Goal: Information Seeking & Learning: Learn about a topic

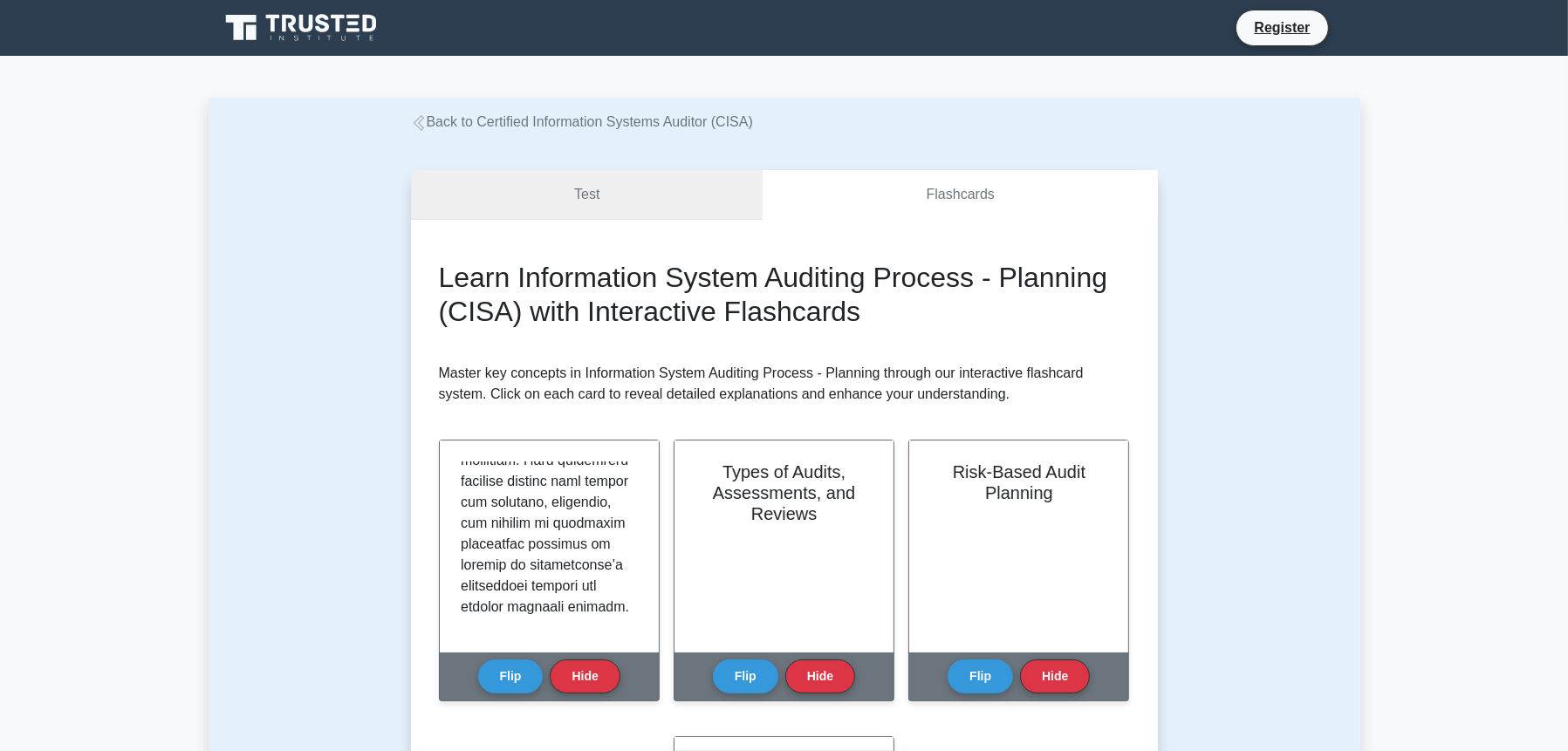
click at [642, 202] on link "Test" at bounding box center [587, 195] width 352 height 50
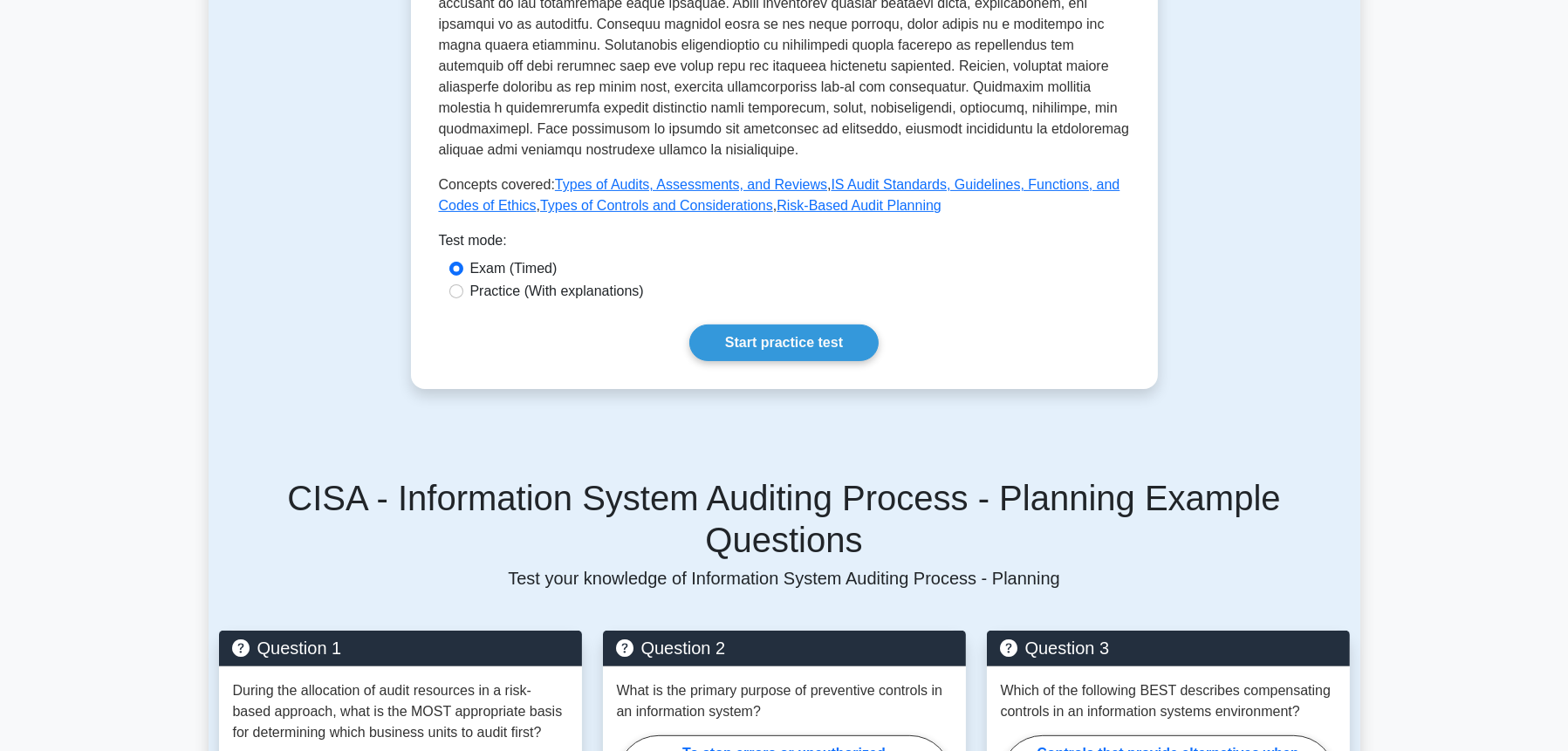
scroll to position [726, 0]
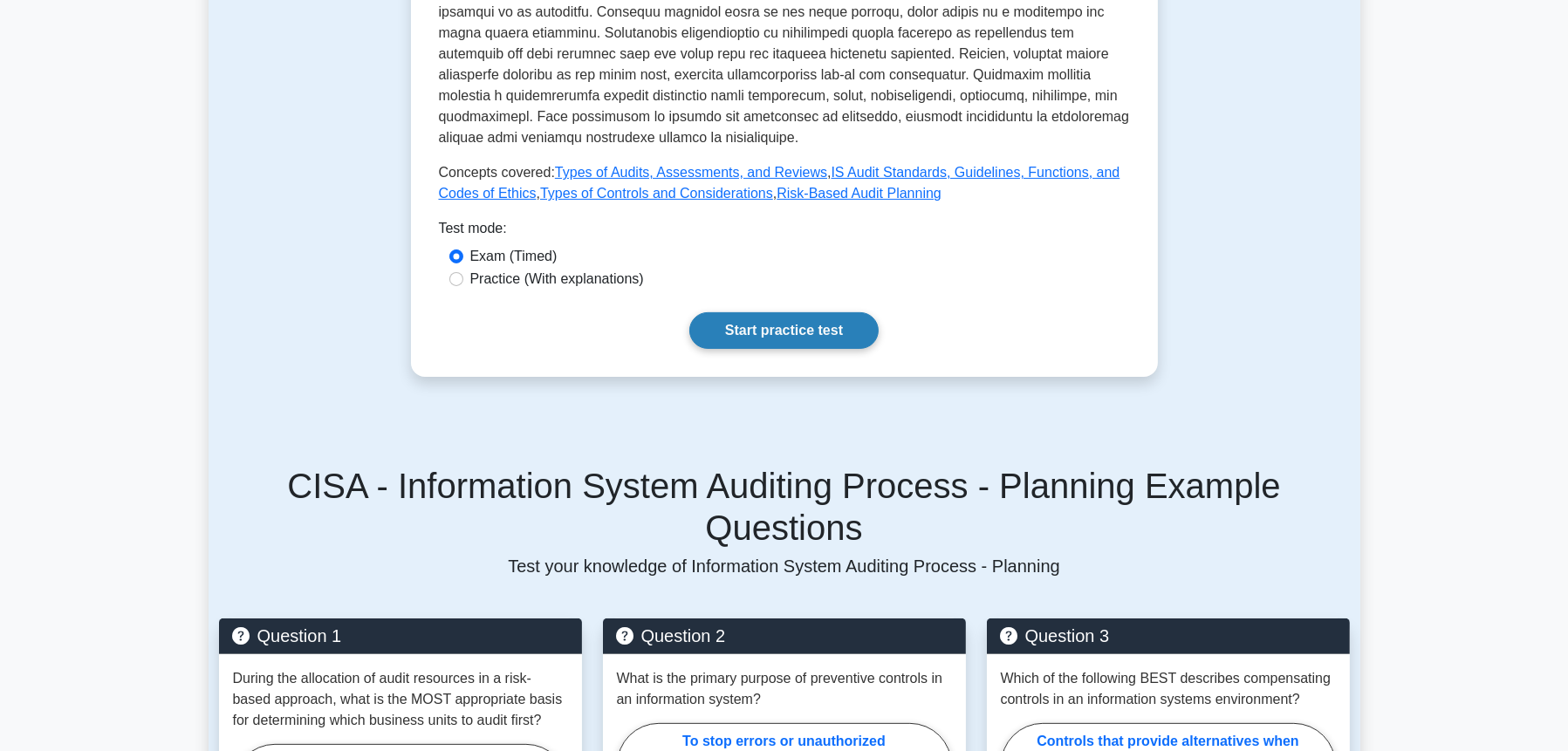
click at [833, 323] on link "Start practice test" at bounding box center [784, 331] width 189 height 37
click at [465, 287] on div "Practice (With explanations)" at bounding box center [784, 279] width 670 height 21
click at [459, 282] on input "Practice (With explanations)" at bounding box center [455, 278] width 14 height 14
radio input "true"
click at [745, 343] on link "Start practice test" at bounding box center [784, 331] width 189 height 37
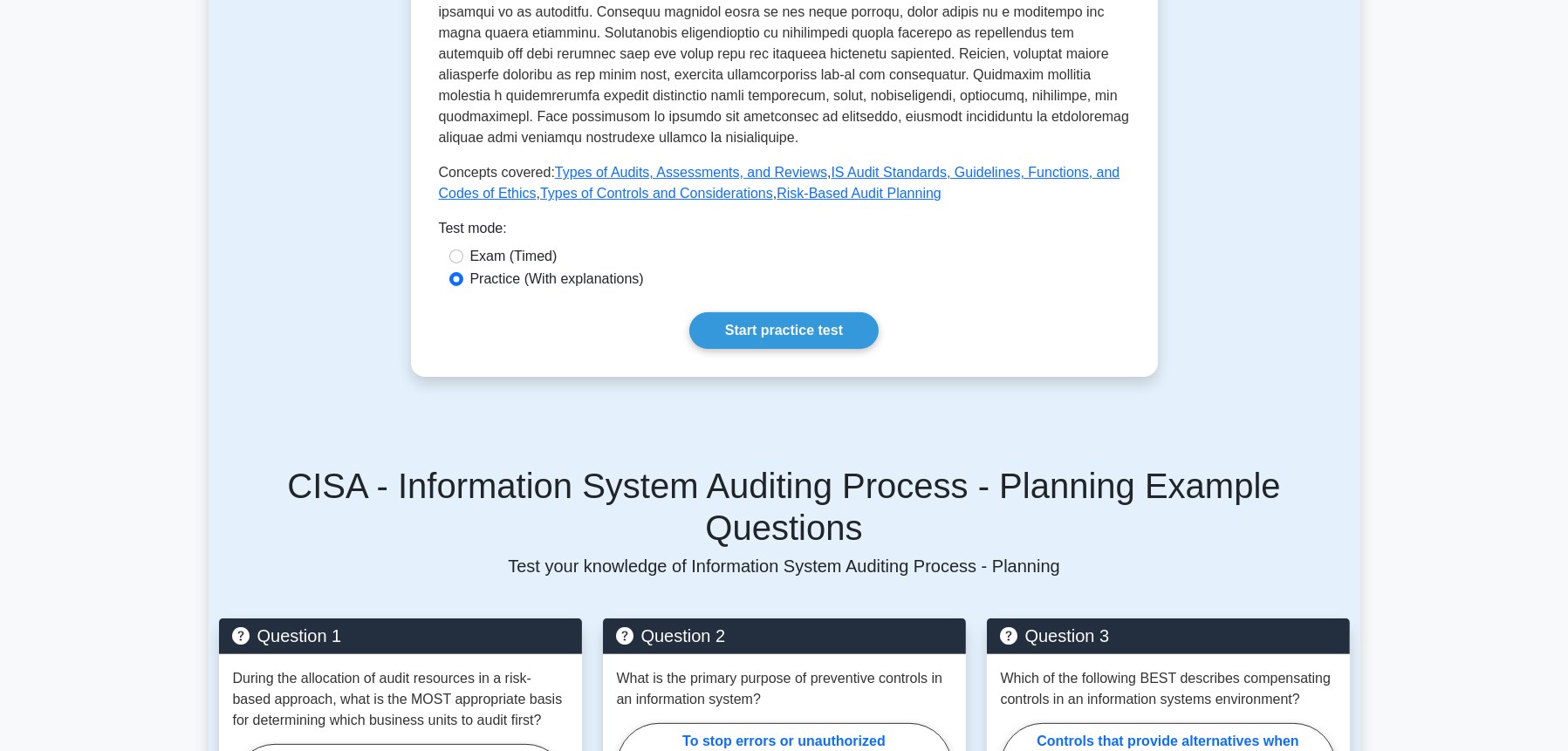
click at [487, 259] on label "Exam (Timed)" at bounding box center [514, 257] width 87 height 21
click at [463, 259] on input "Exam (Timed)" at bounding box center [455, 256] width 14 height 14
radio input "true"
click at [760, 340] on link "Start practice test" at bounding box center [784, 331] width 189 height 37
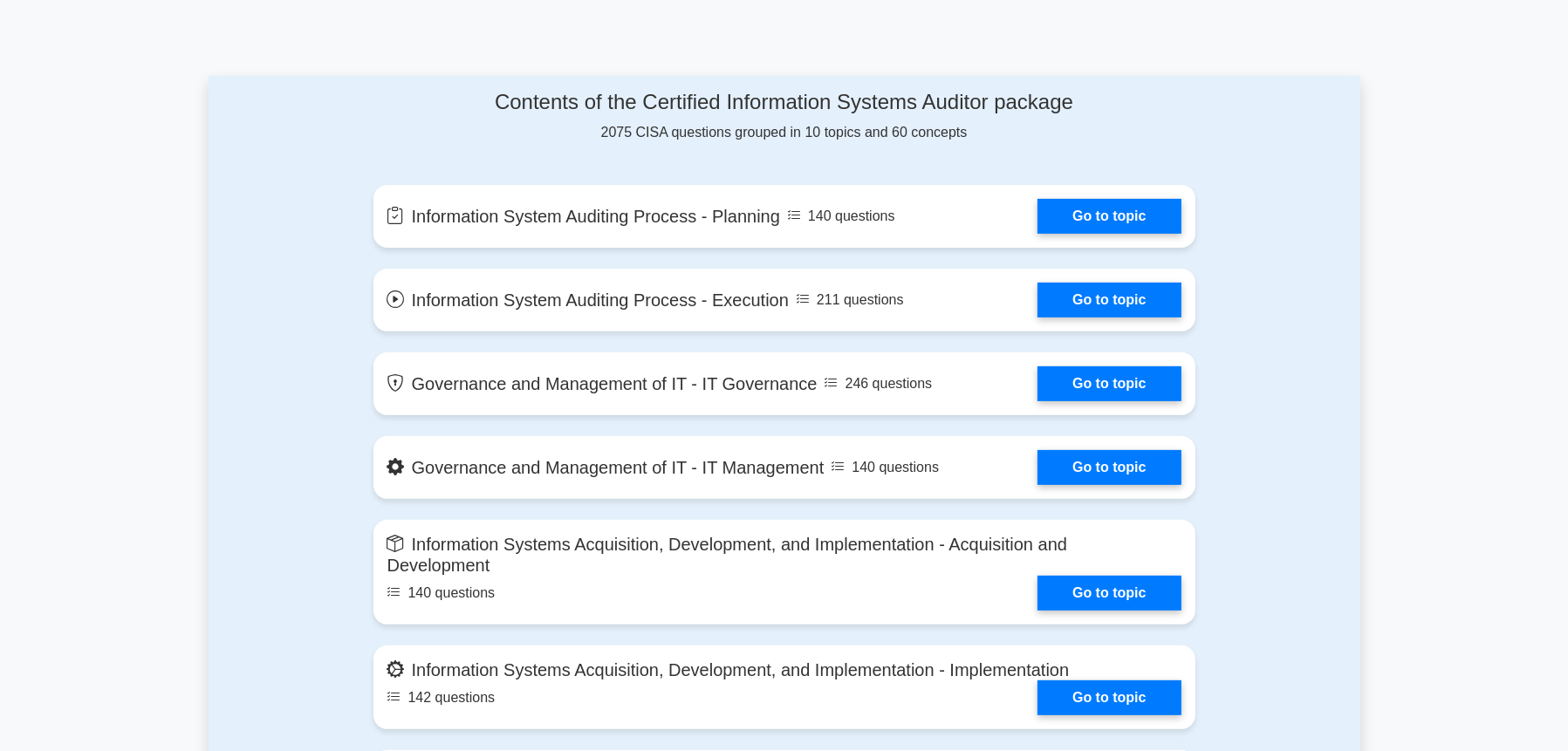
scroll to position [858, 0]
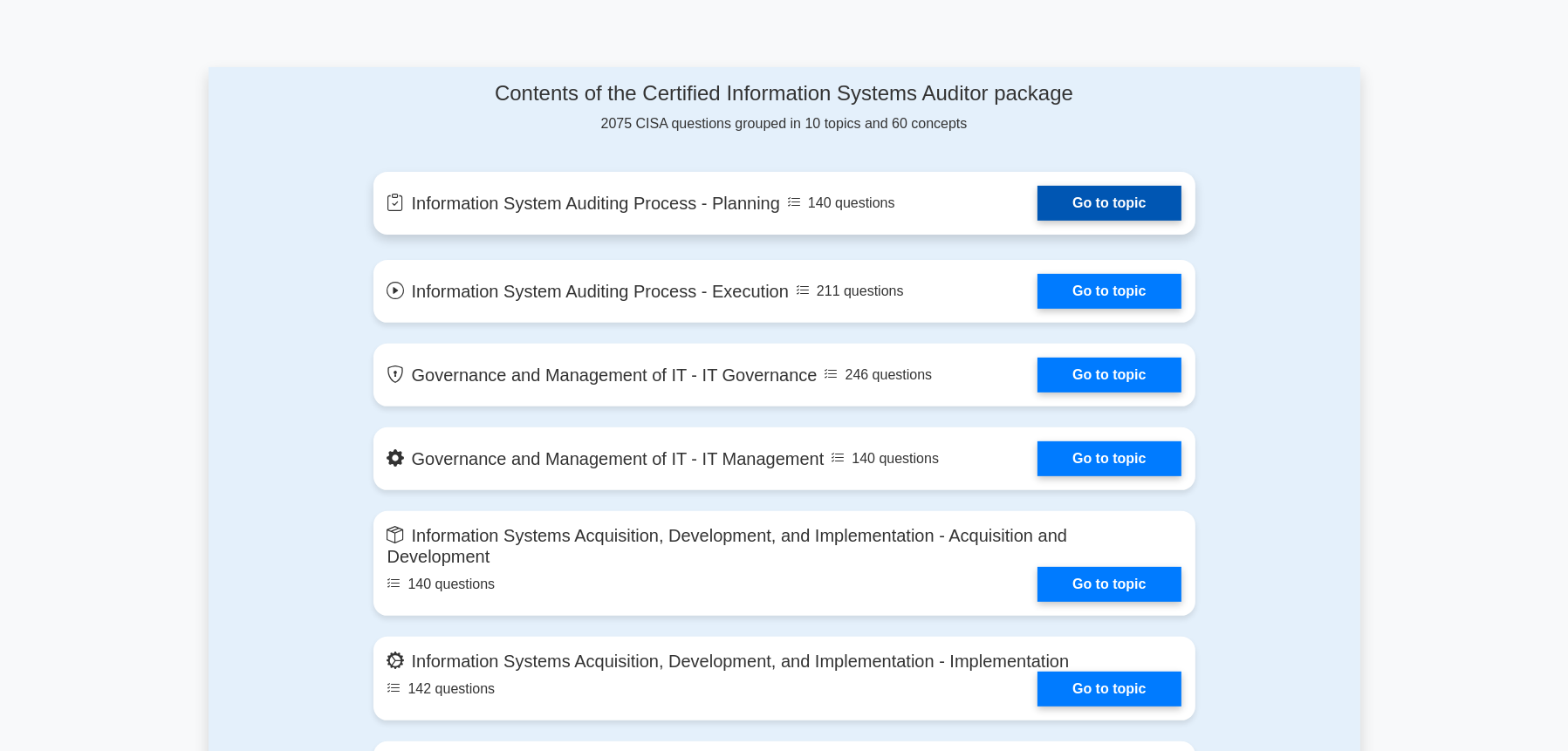
click at [1077, 198] on link "Go to topic" at bounding box center [1108, 203] width 143 height 35
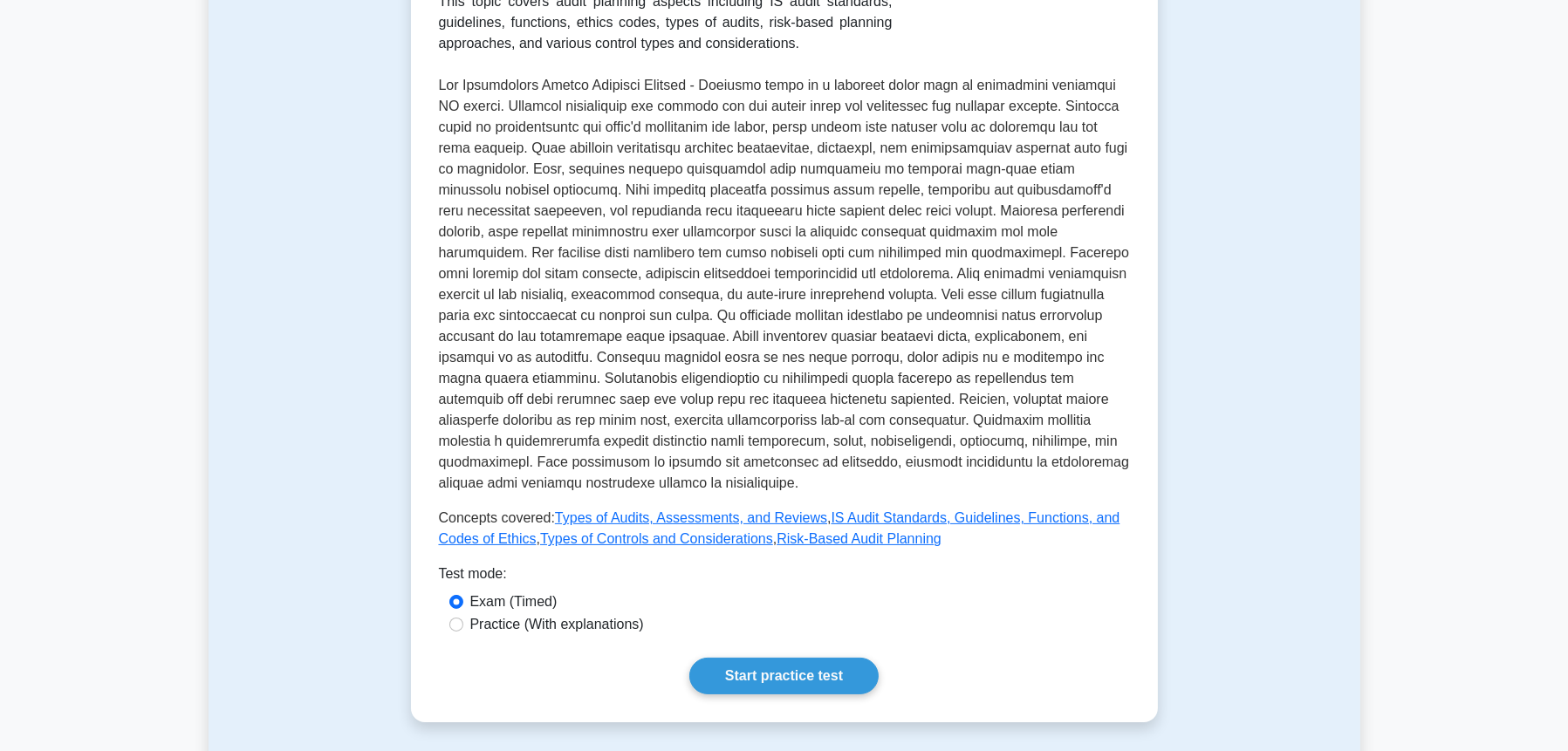
scroll to position [581, 0]
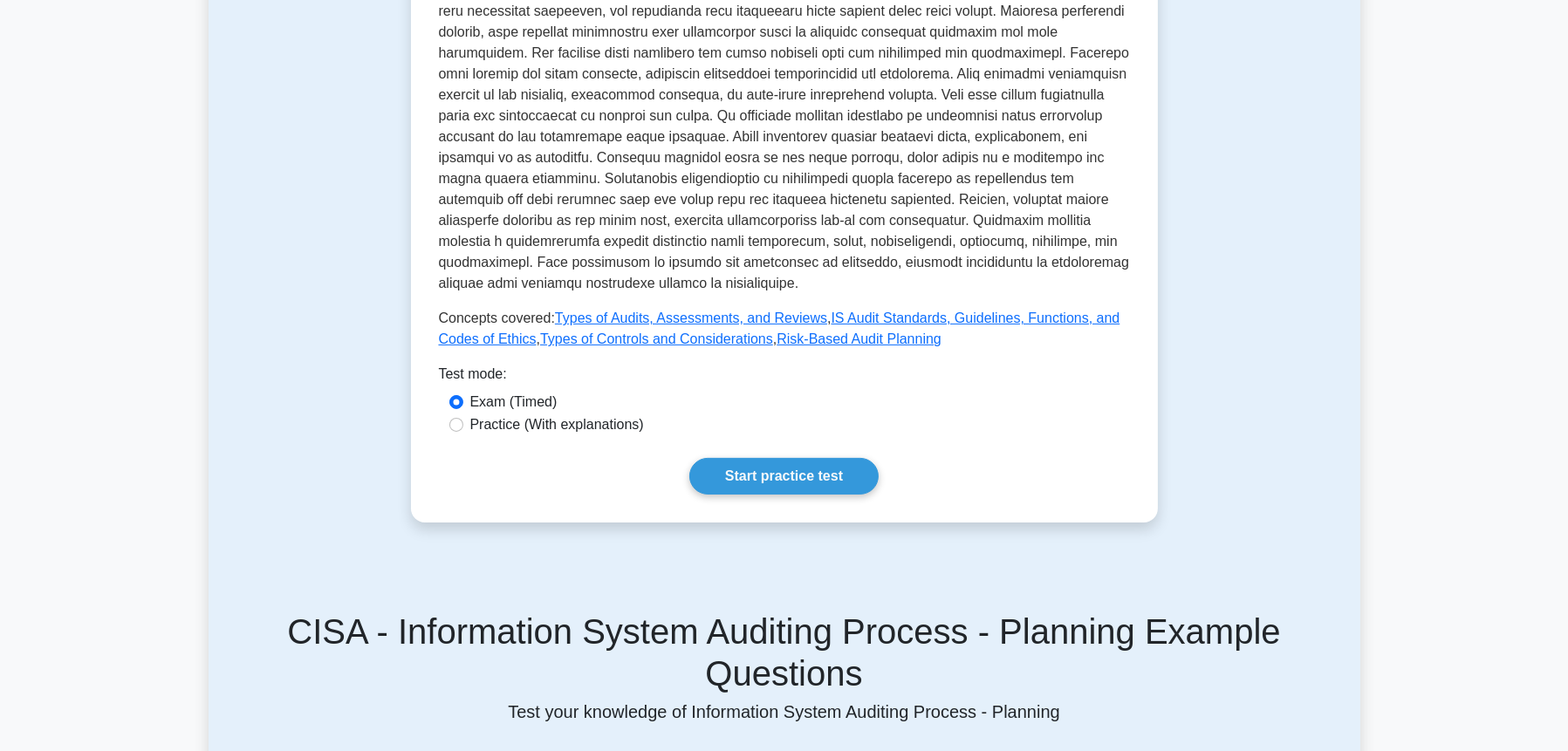
click at [504, 428] on label "Practice (With explanations)" at bounding box center [557, 425] width 173 height 21
click at [463, 428] on input "Practice (With explanations)" at bounding box center [455, 424] width 14 height 14
radio input "true"
click at [840, 479] on link "Start practice test" at bounding box center [784, 476] width 189 height 37
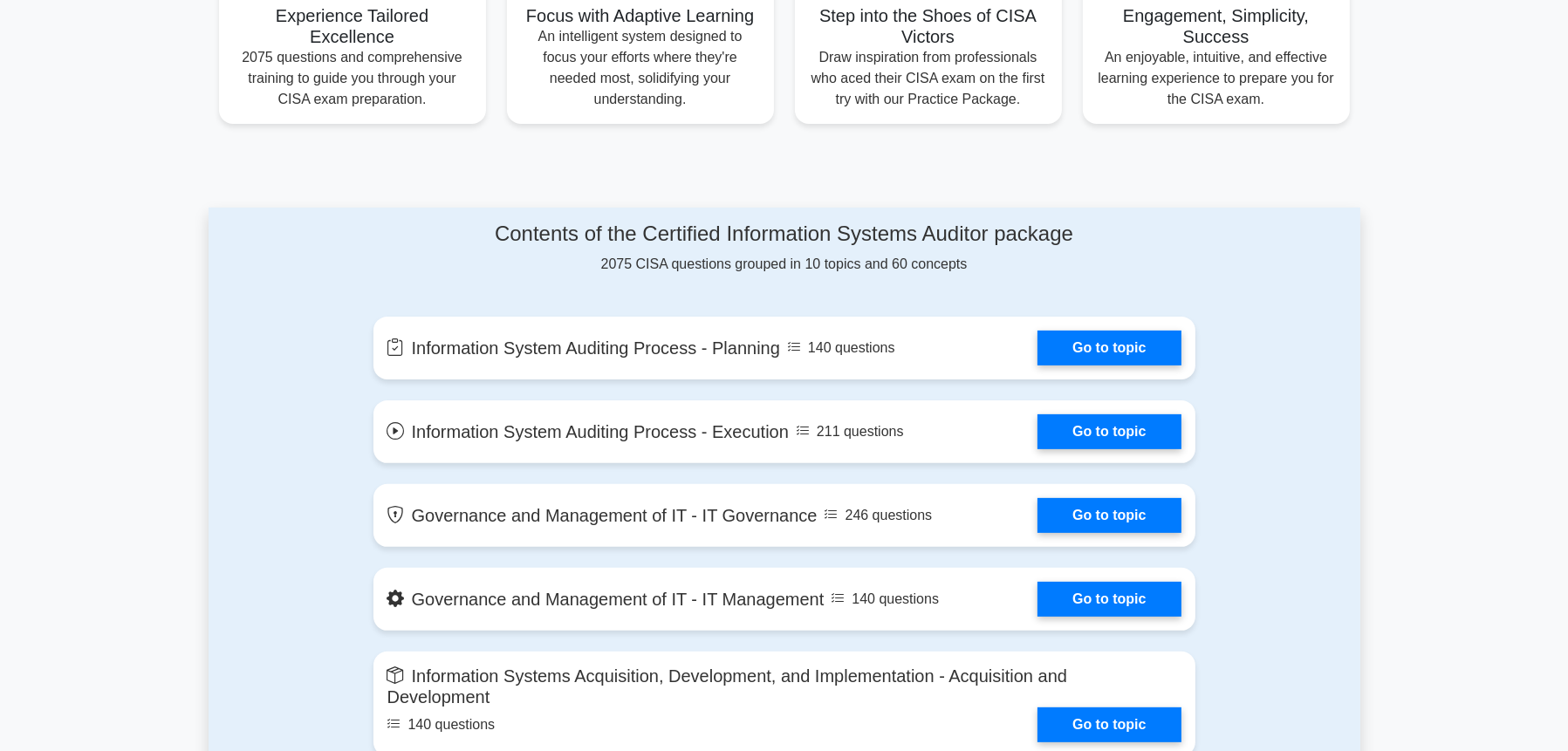
scroll to position [726, 0]
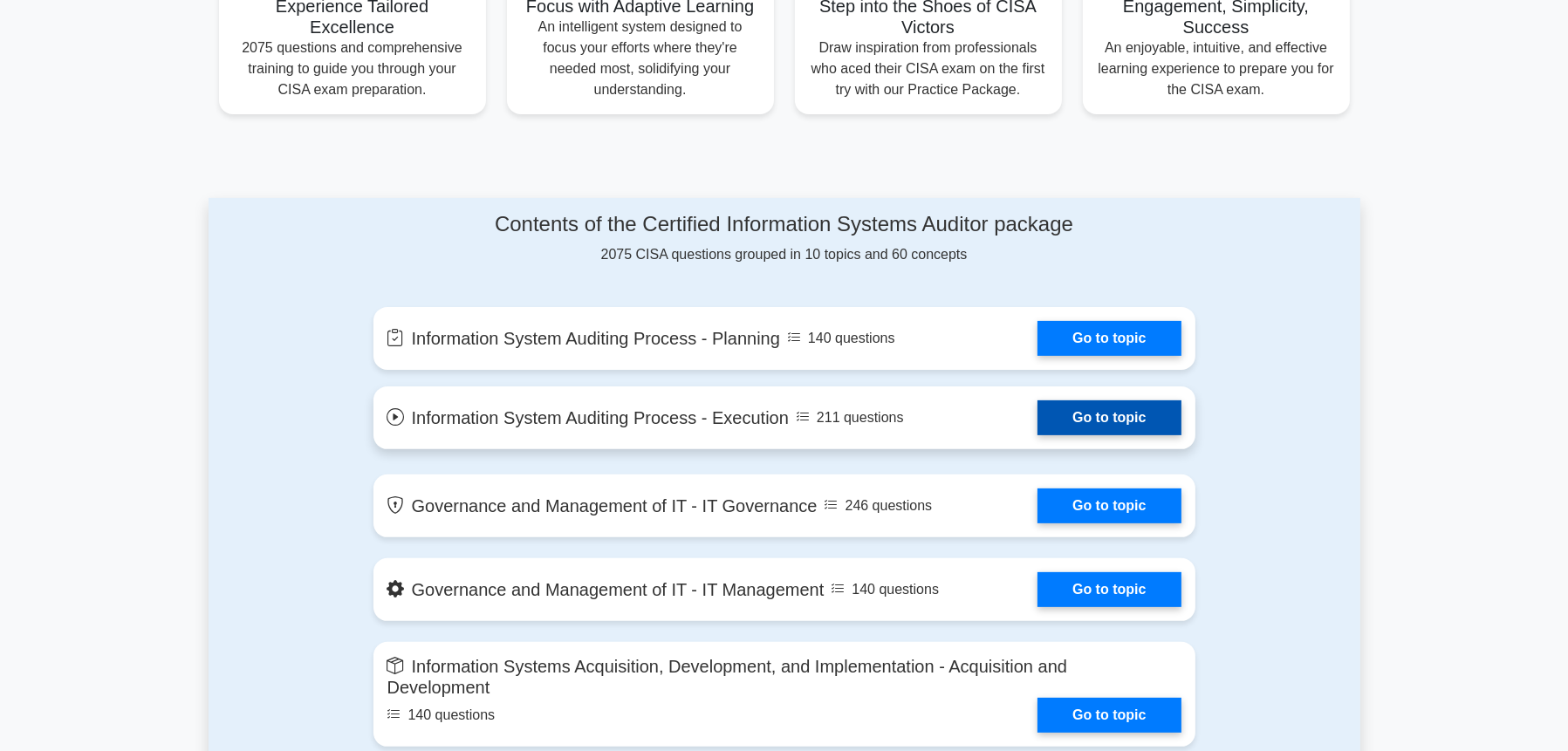
click at [1105, 428] on link "Go to topic" at bounding box center [1108, 418] width 143 height 35
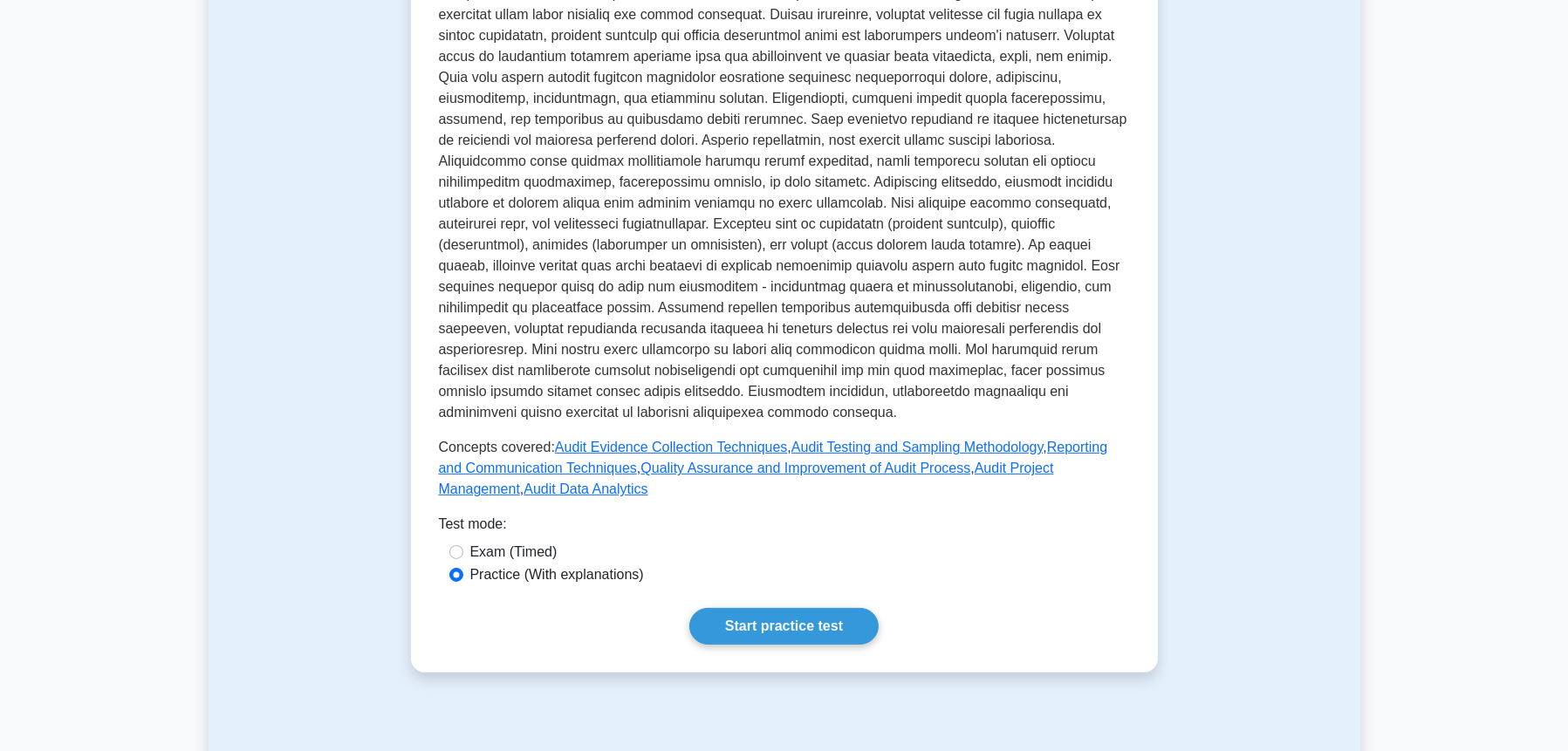
scroll to position [726, 0]
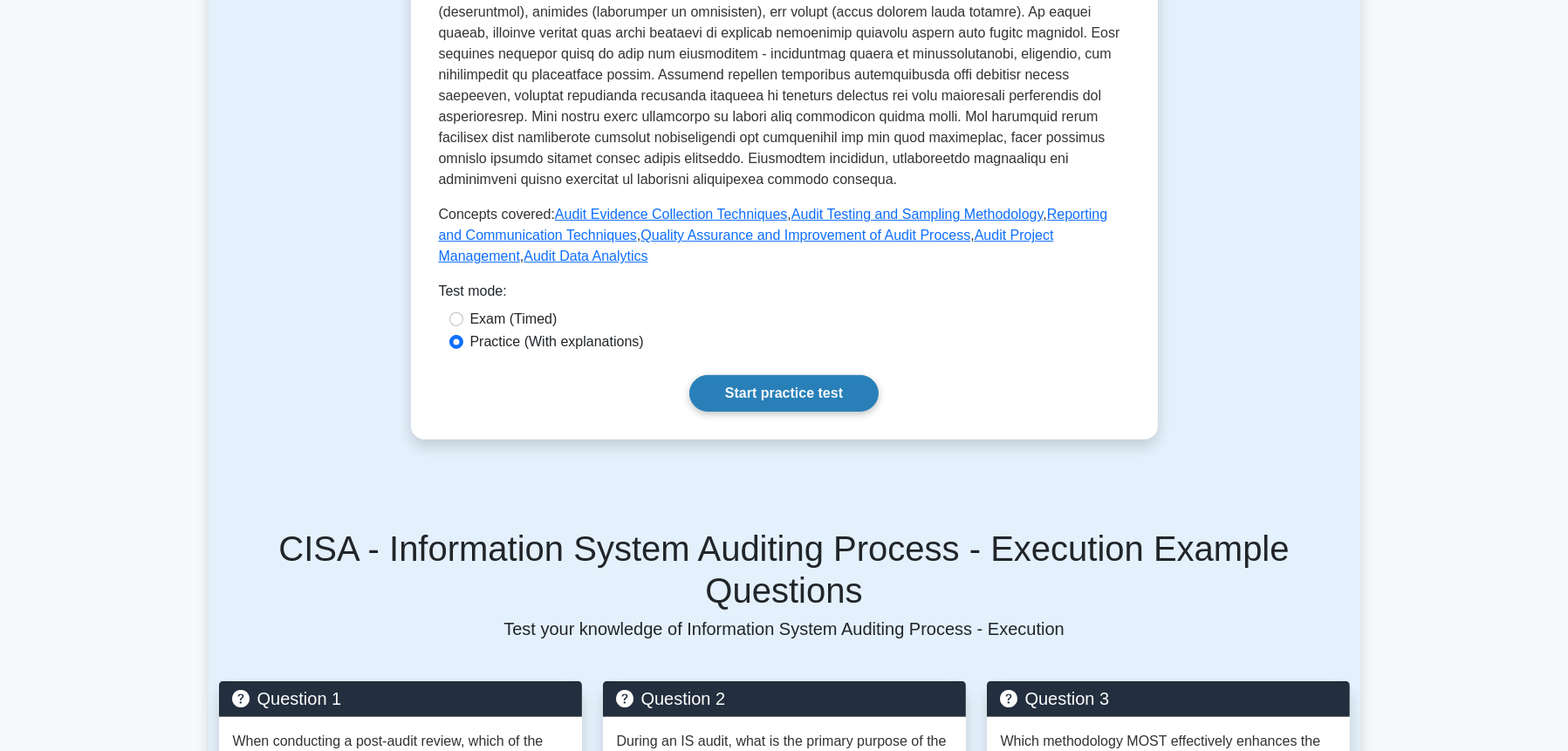
click at [834, 375] on link "Start practice test" at bounding box center [784, 393] width 189 height 37
click at [775, 375] on link "Start practice test" at bounding box center [784, 393] width 189 height 37
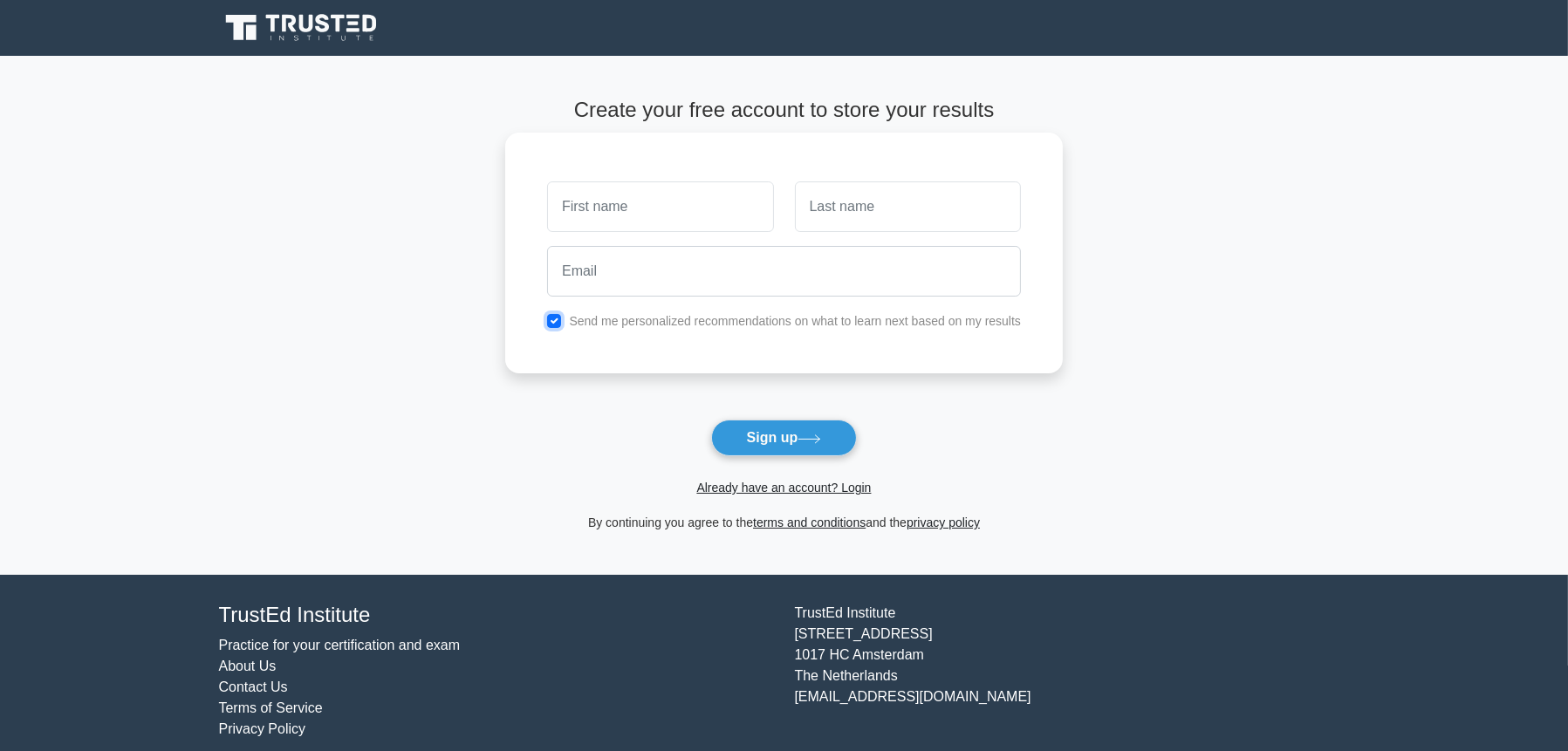
click at [559, 320] on input "checkbox" at bounding box center [554, 321] width 14 height 14
checkbox input "false"
click at [675, 213] on input "text" at bounding box center [660, 206] width 226 height 50
type input "ㄕㄨㄜ"
type input "kgkjg"
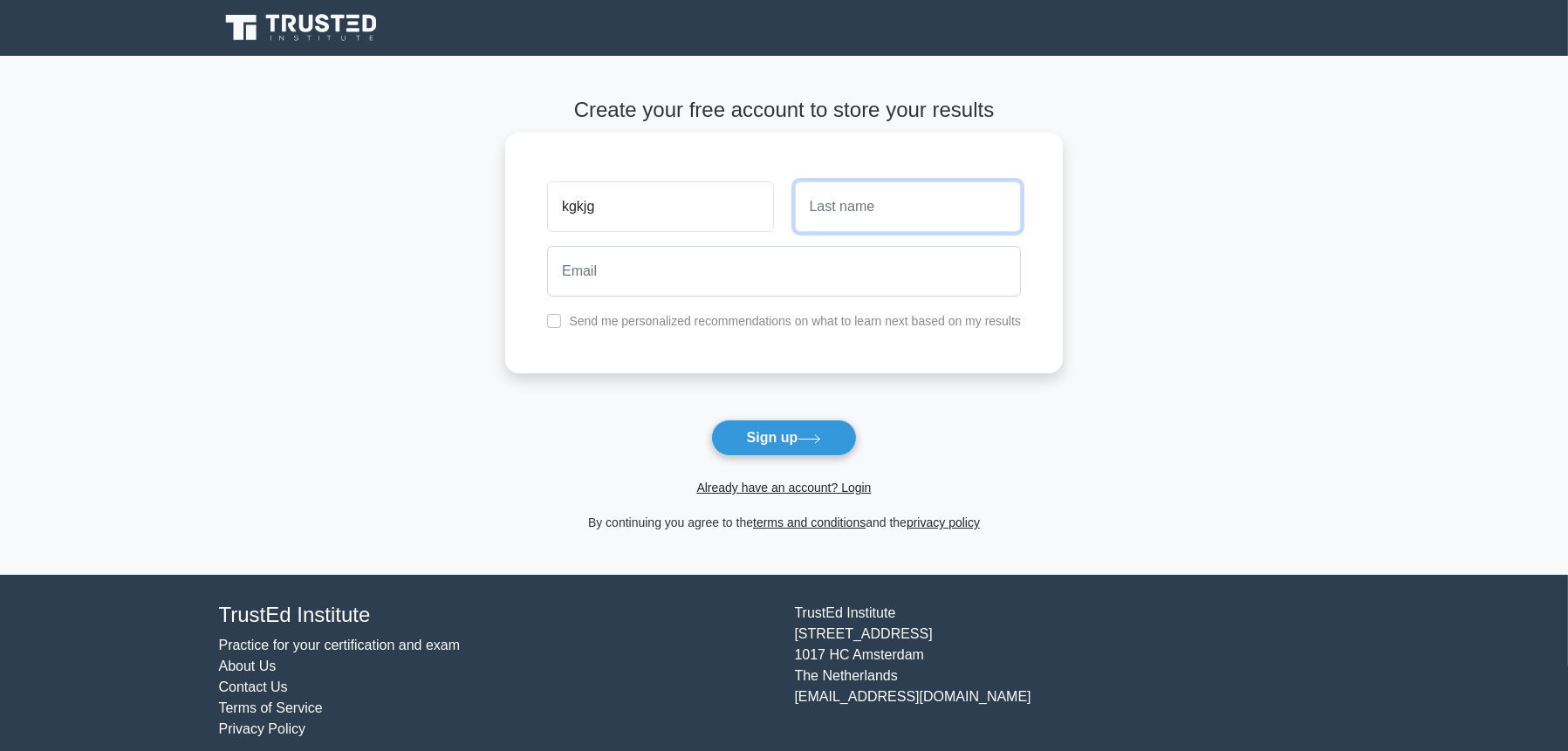
click at [897, 203] on input "text" at bounding box center [907, 206] width 226 height 50
type input "hljhl"
click at [725, 301] on div at bounding box center [784, 271] width 494 height 64
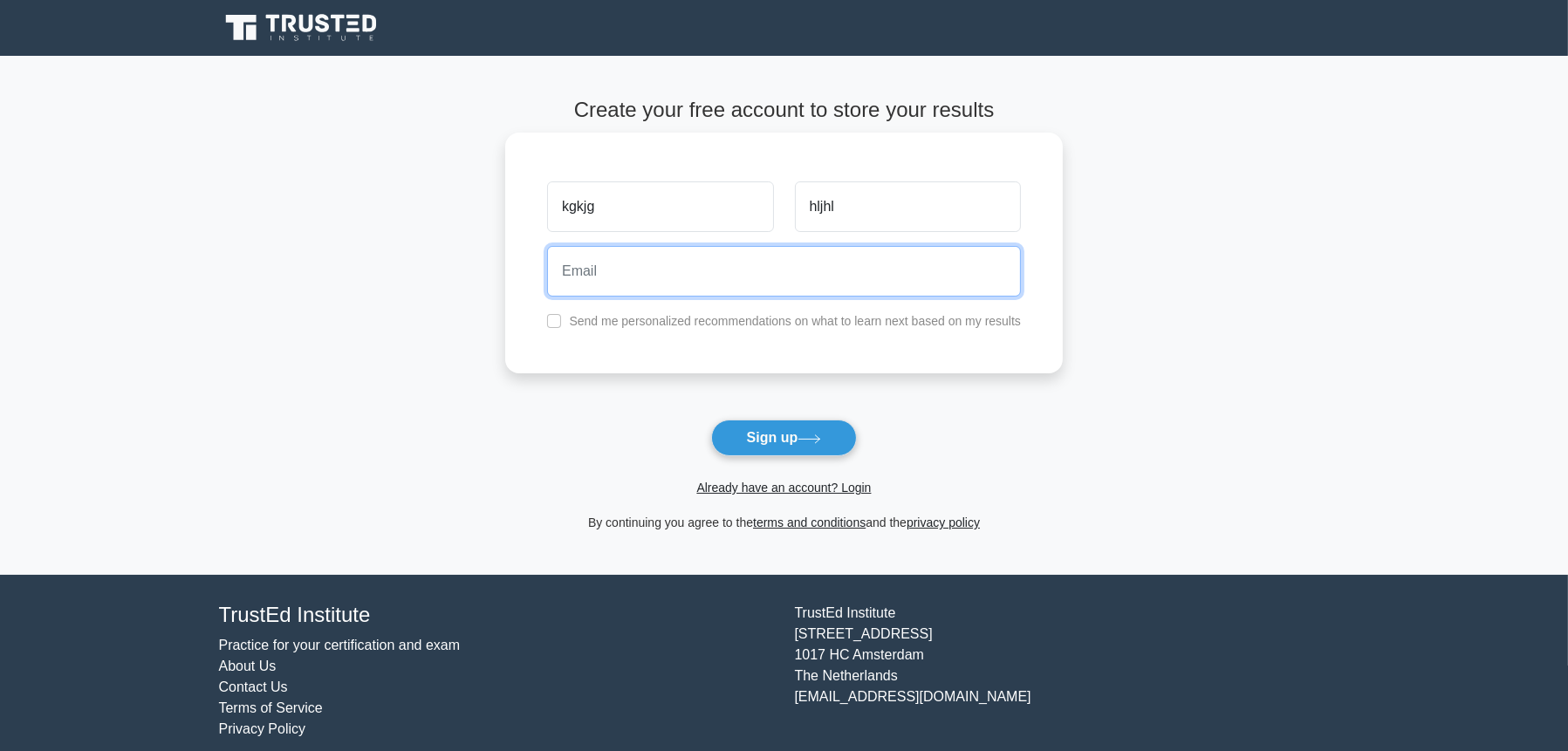
click at [734, 268] on input "email" at bounding box center [784, 271] width 473 height 50
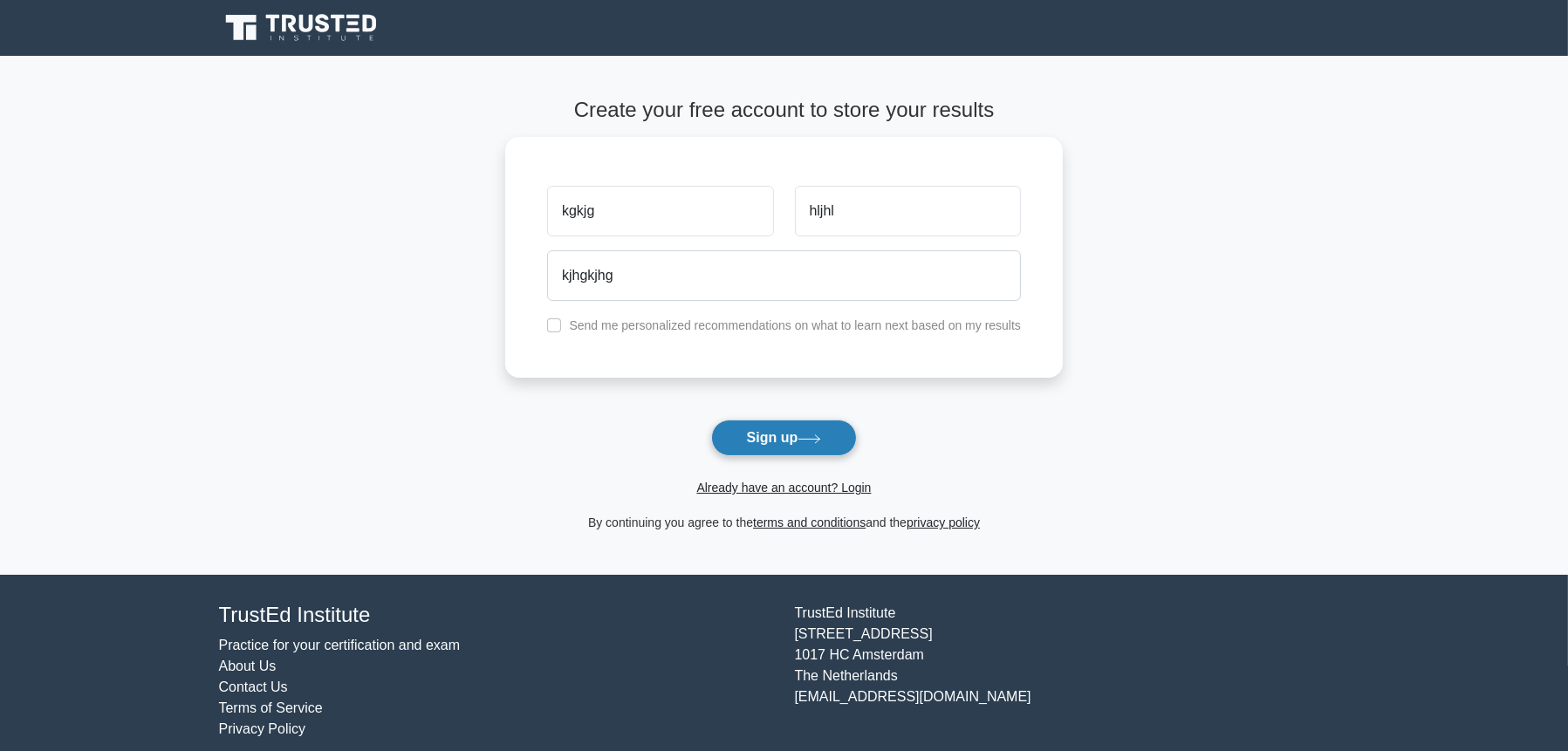
click at [762, 437] on button "Sign up" at bounding box center [784, 438] width 147 height 37
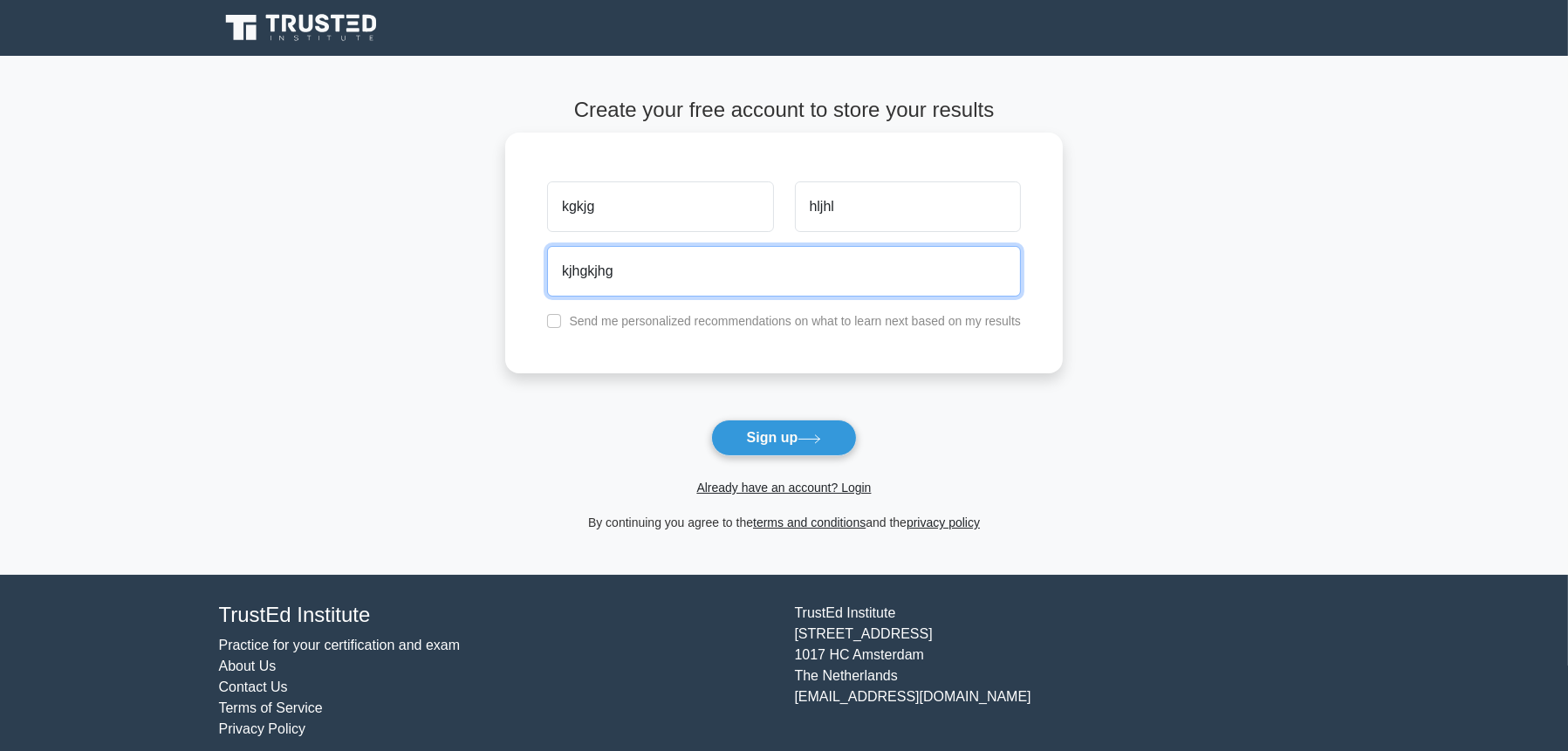
click at [669, 272] on input "kjhgkjhg" at bounding box center [784, 271] width 473 height 50
type input "kjhgkjhg@gmail.com"
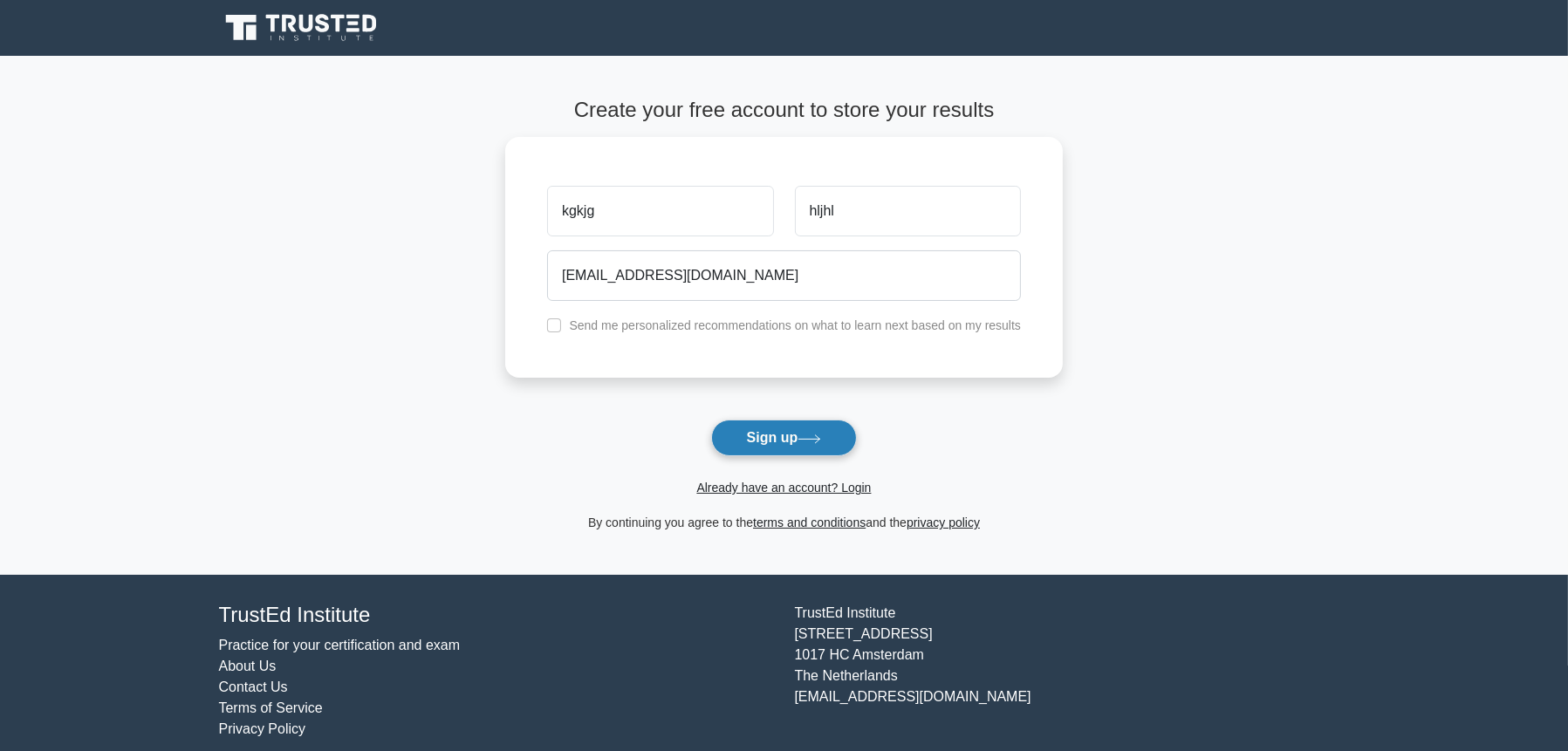
click at [805, 433] on button "Sign up" at bounding box center [784, 438] width 147 height 37
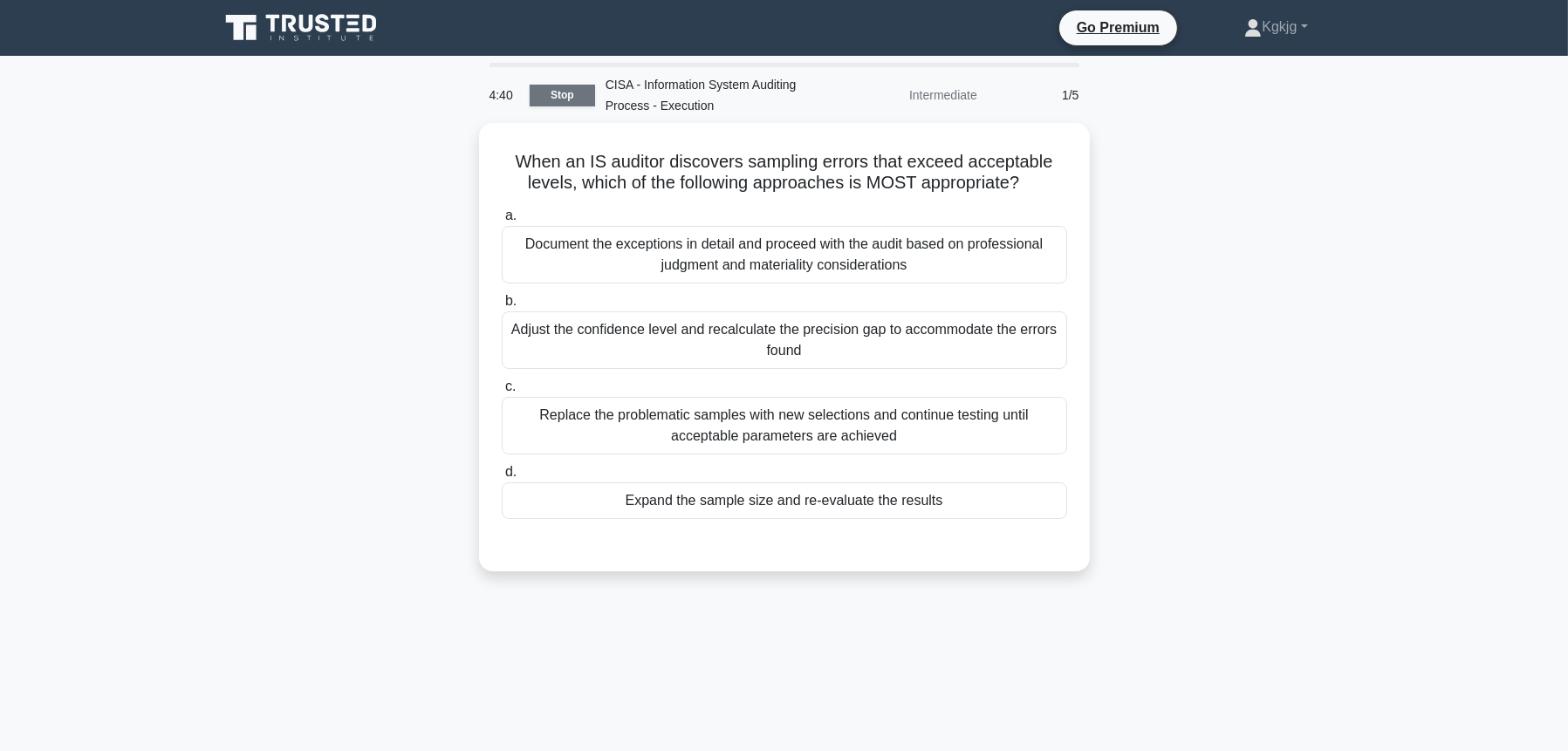
click at [543, 100] on link "Stop" at bounding box center [561, 95] width 65 height 22
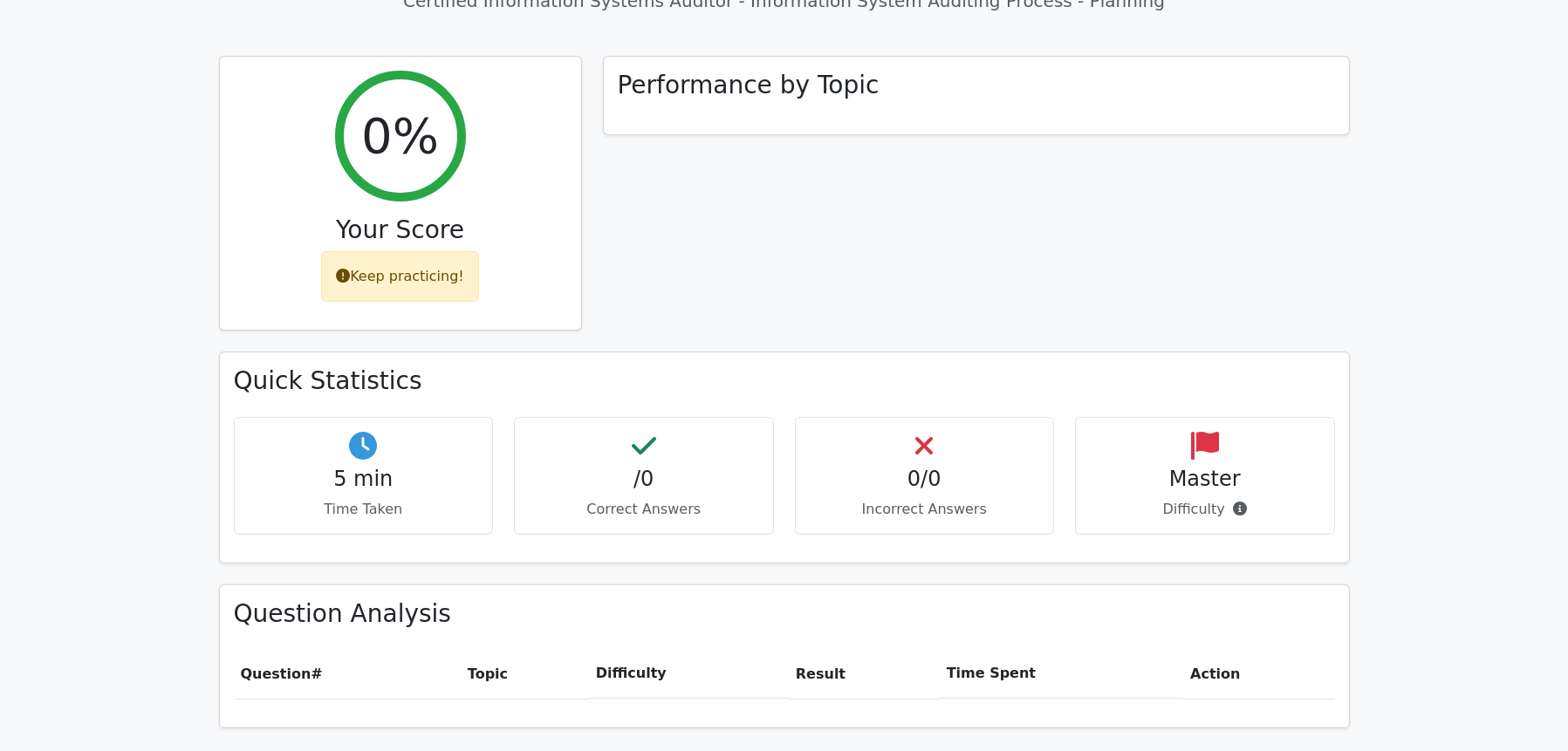
scroll to position [1017, 0]
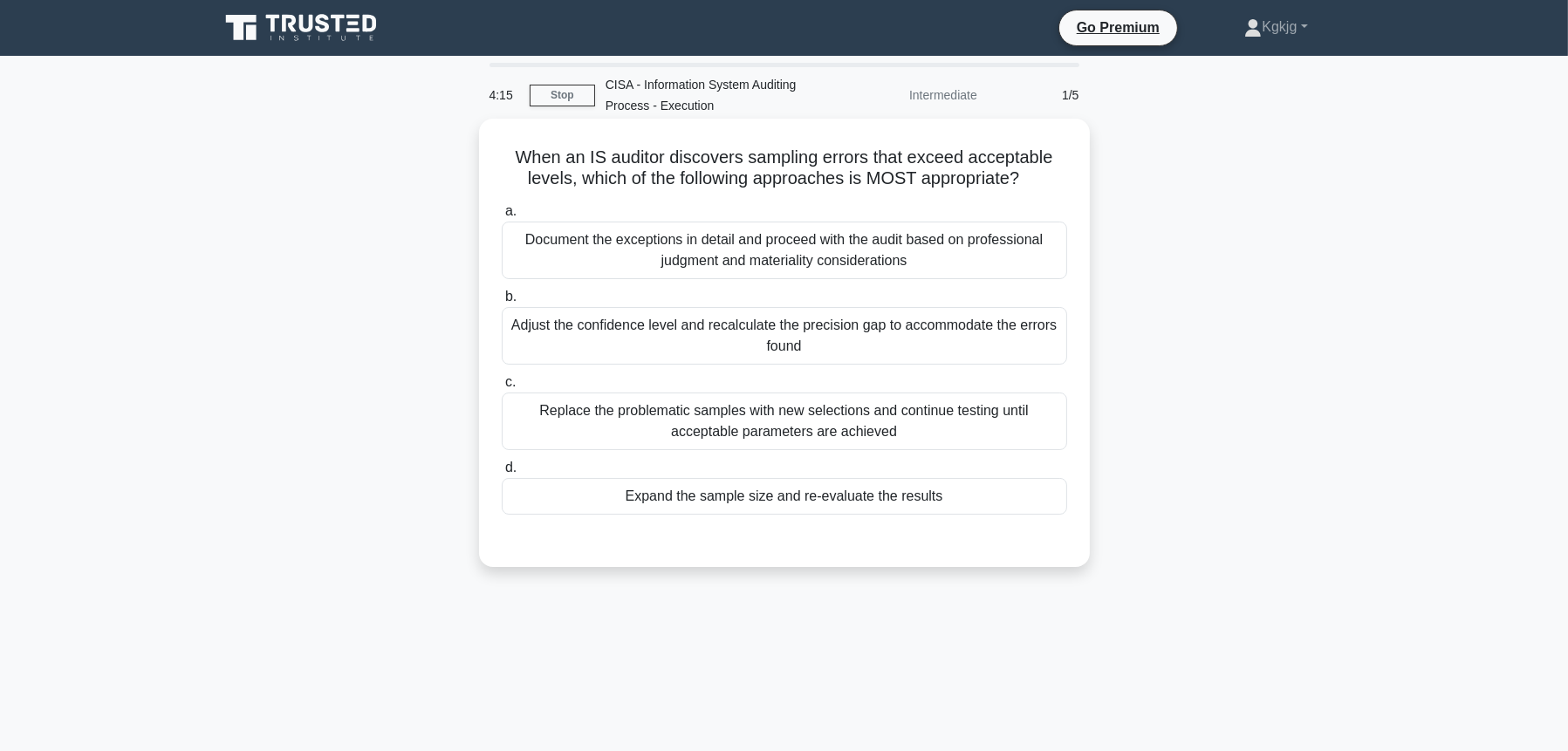
click at [617, 267] on div "Document the exceptions in detail and proceed with the audit based on professio…" at bounding box center [784, 250] width 565 height 58
click at [502, 217] on input "a. Document the exceptions in detail and proceed with the audit based on profes…" at bounding box center [502, 211] width 0 height 11
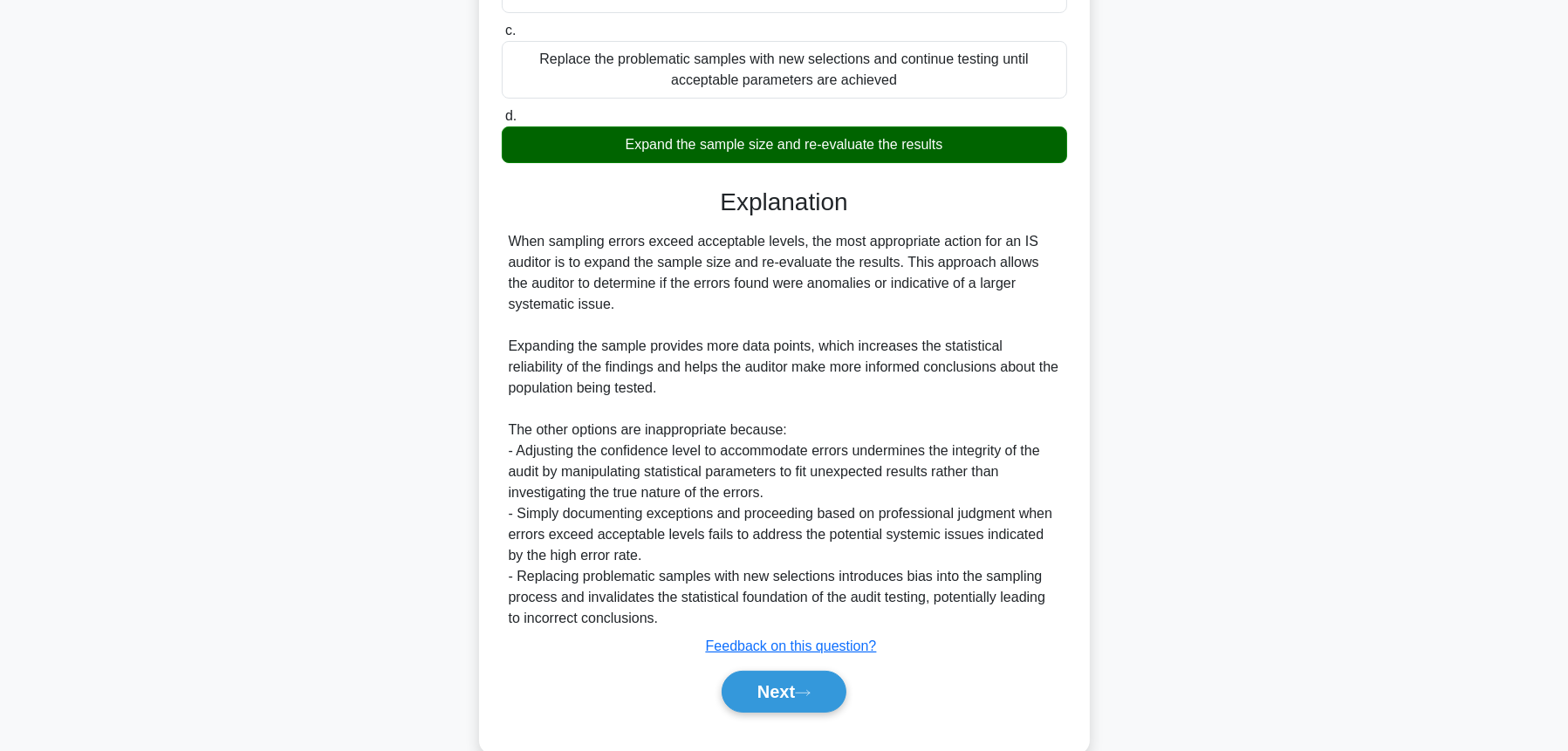
scroll to position [388, 0]
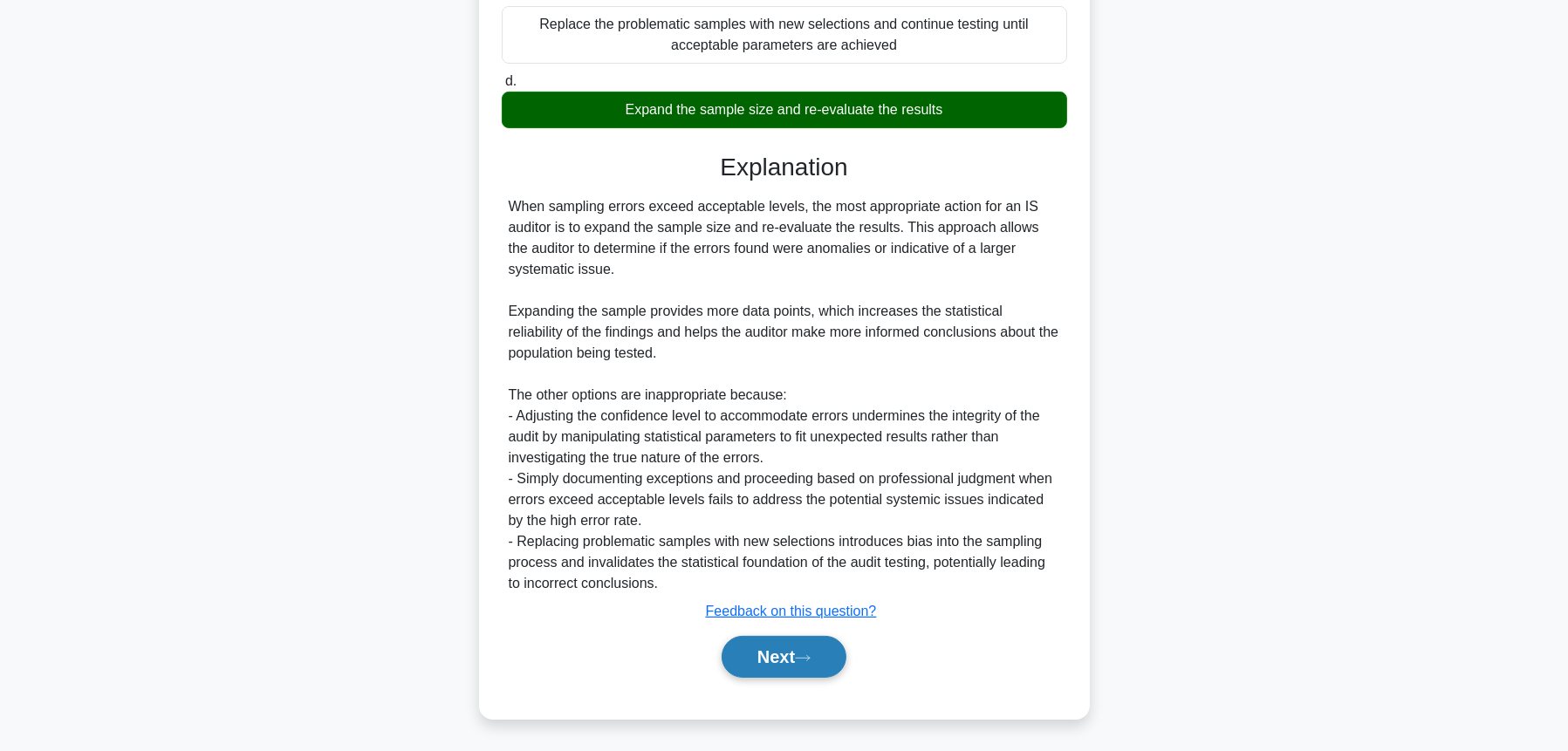
click at [806, 655] on icon at bounding box center [802, 658] width 16 height 9
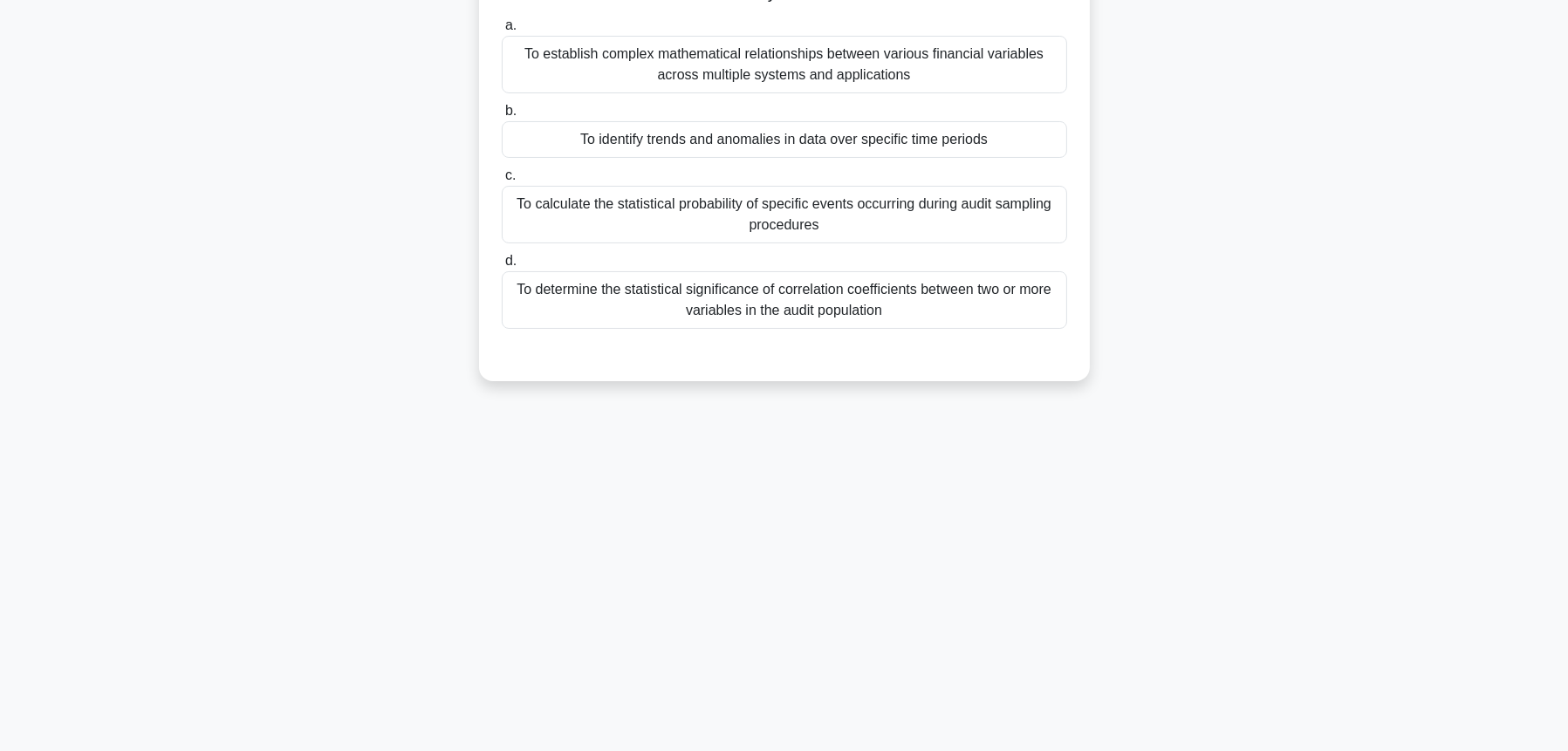
scroll to position [0, 0]
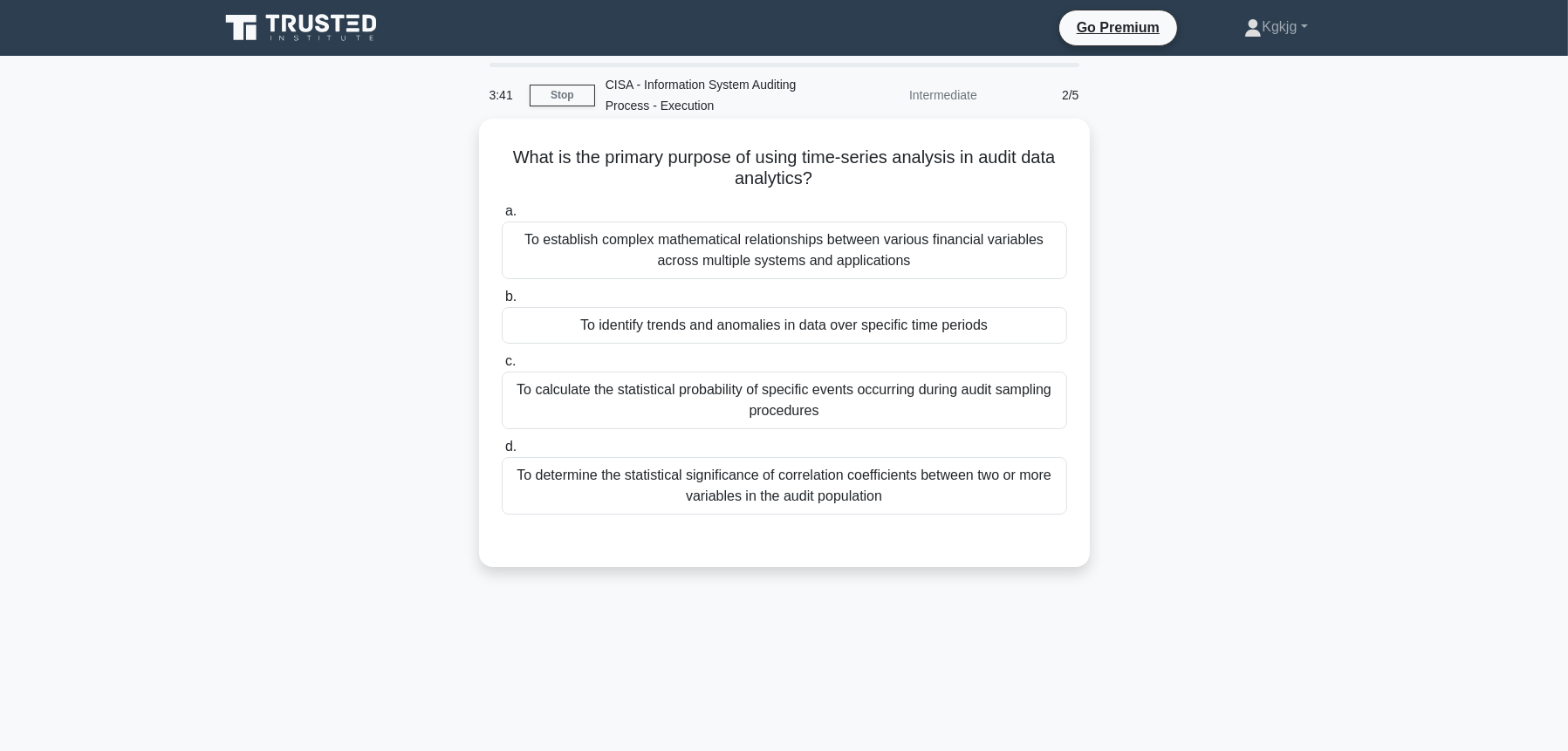
click at [818, 327] on div "To identify trends and anomalies in data over specific time periods" at bounding box center [784, 325] width 565 height 37
click at [502, 303] on input "b. To identify trends and anomalies in data over specific time periods" at bounding box center [502, 297] width 0 height 11
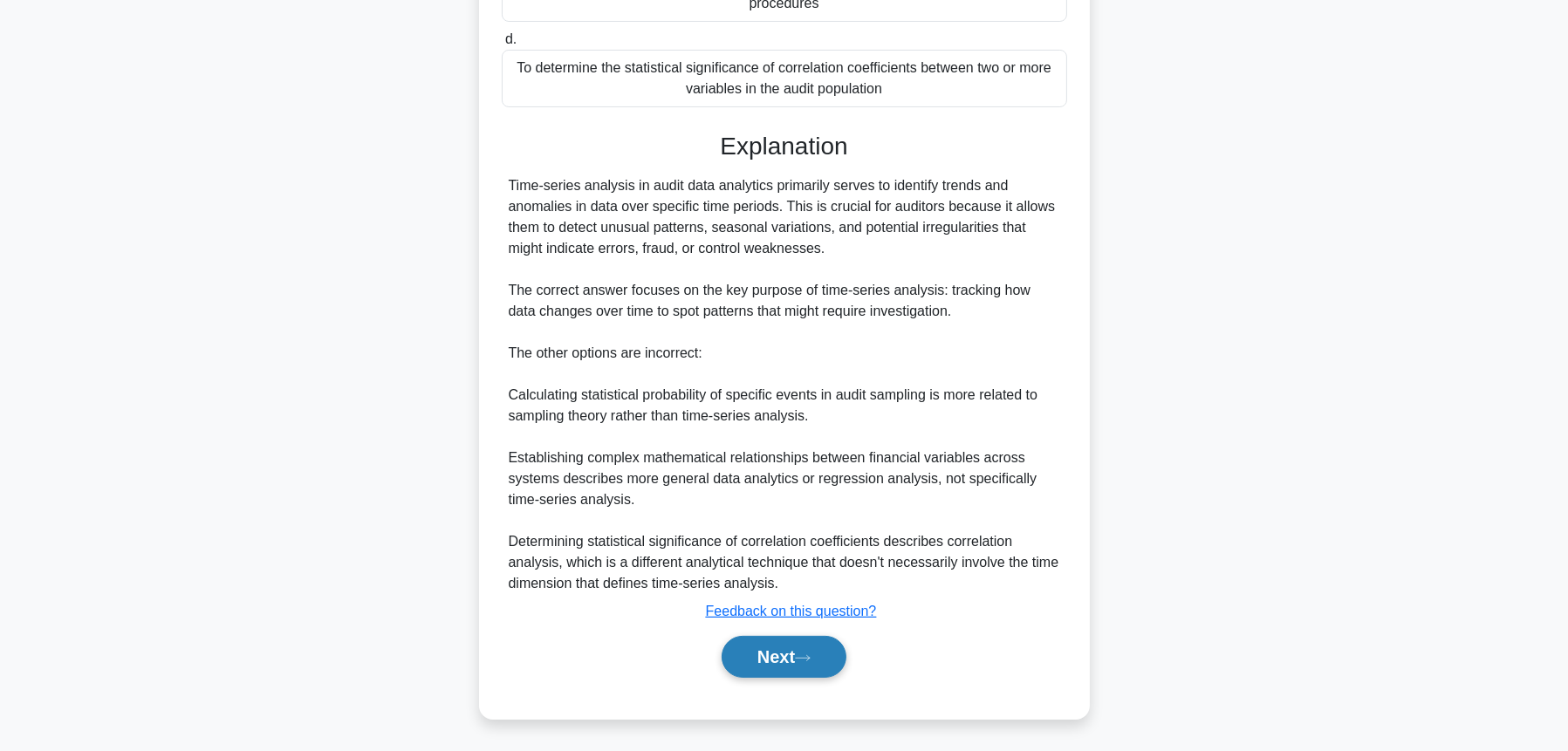
click at [804, 662] on button "Next" at bounding box center [784, 657] width 125 height 42
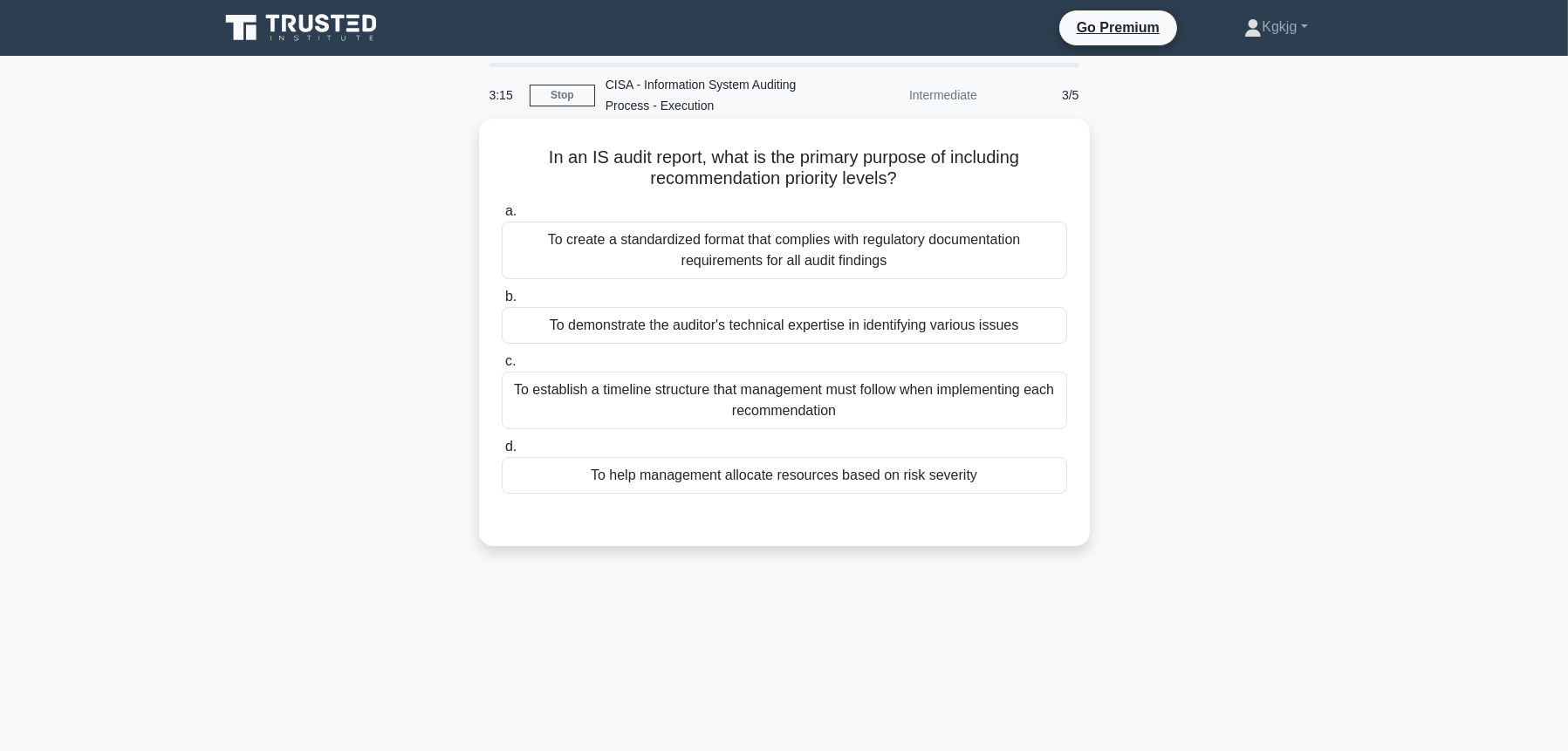
click at [798, 467] on div "To help management allocate resources based on risk severity" at bounding box center [784, 475] width 565 height 37
click at [502, 453] on input "d. To help management allocate resources based on risk severity" at bounding box center [502, 447] width 0 height 11
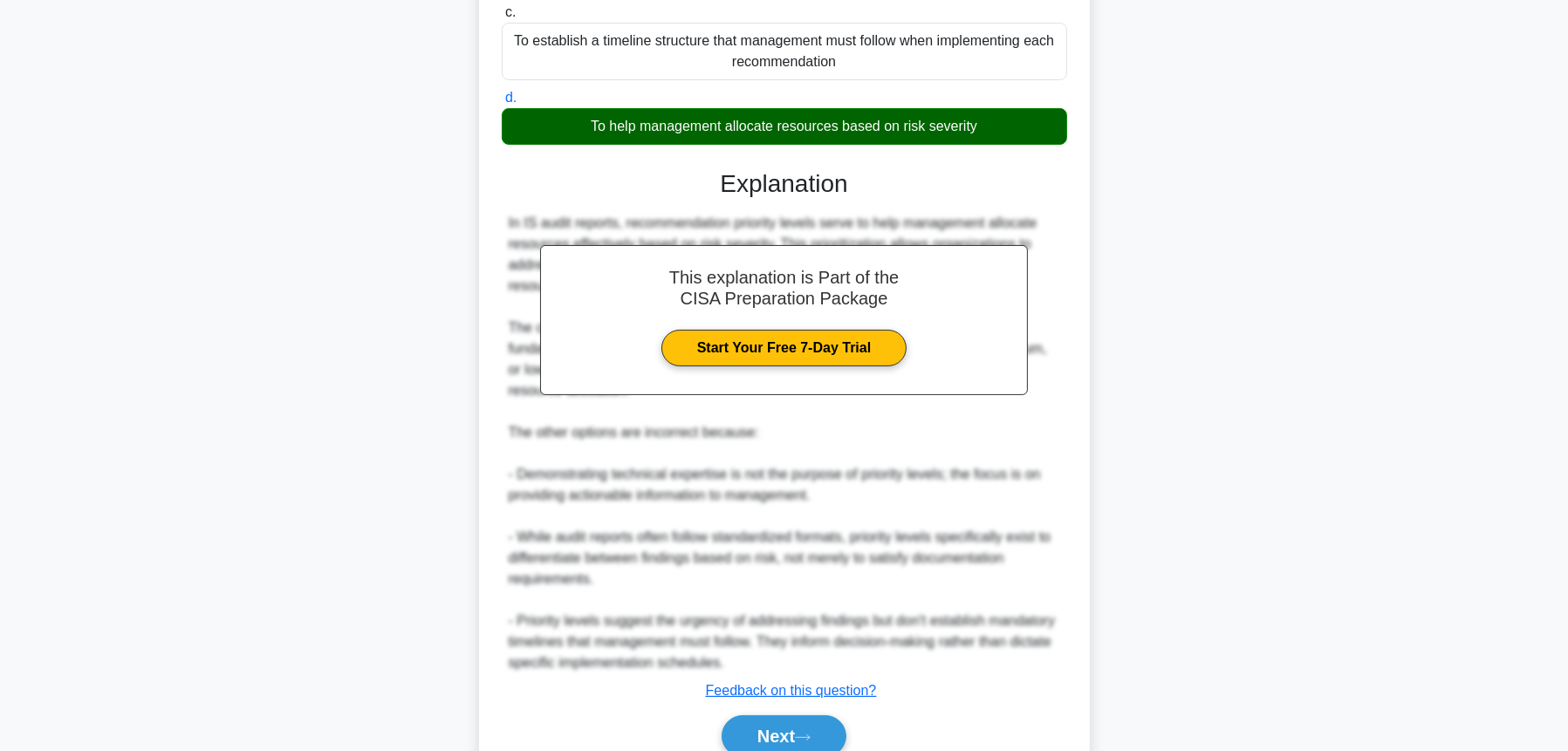
scroll to position [428, 0]
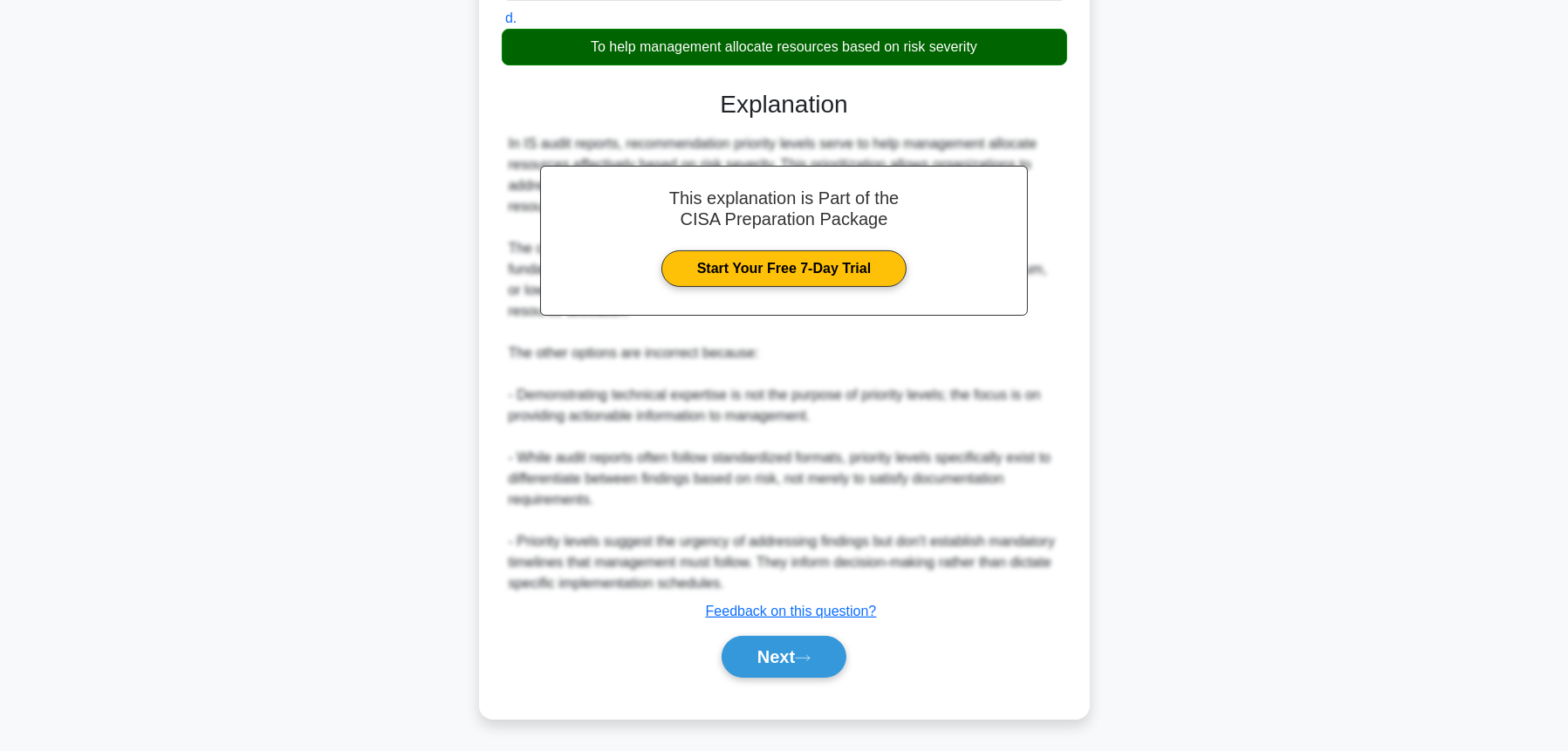
click at [805, 679] on div "Next" at bounding box center [784, 656] width 565 height 56
click at [804, 660] on icon at bounding box center [802, 658] width 16 height 9
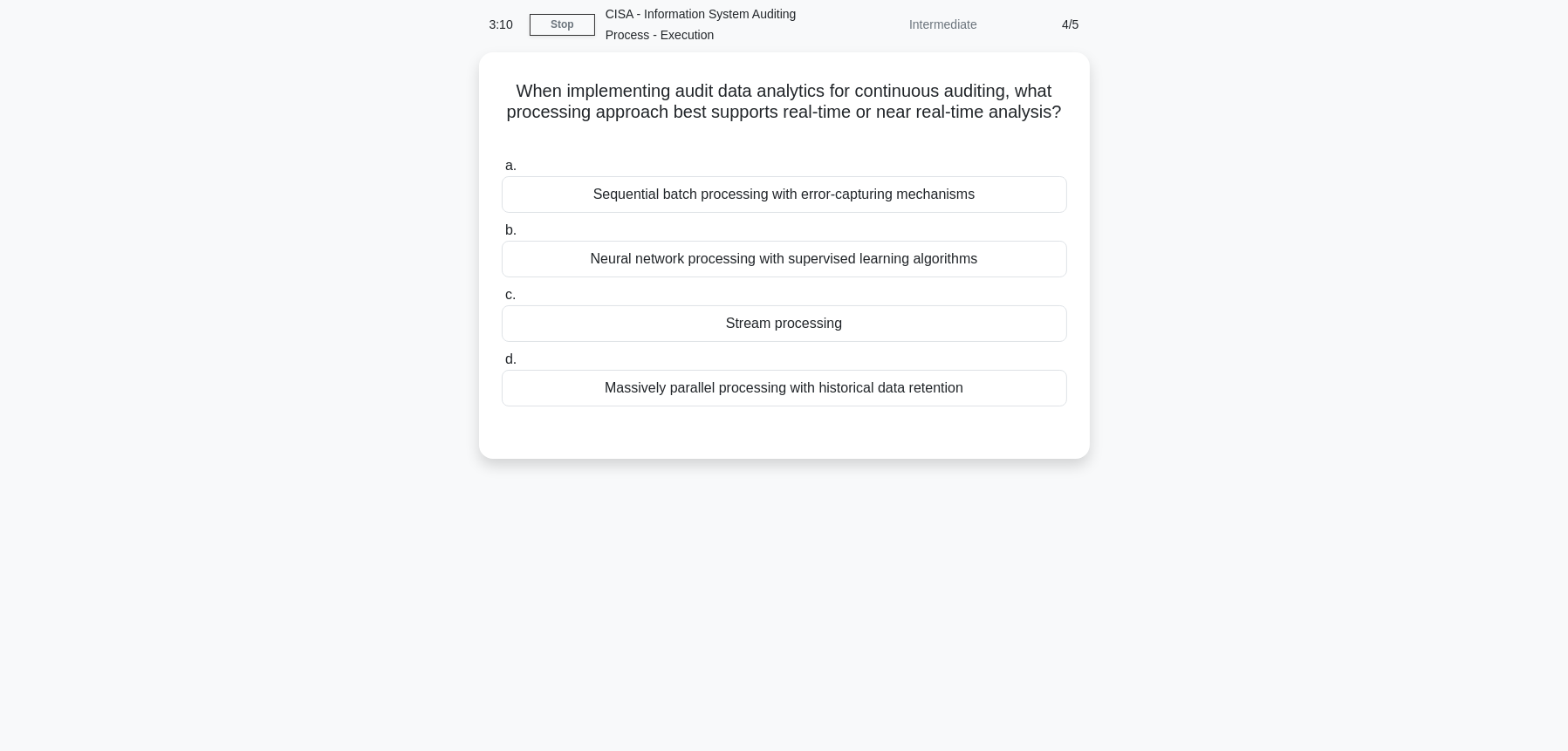
scroll to position [0, 0]
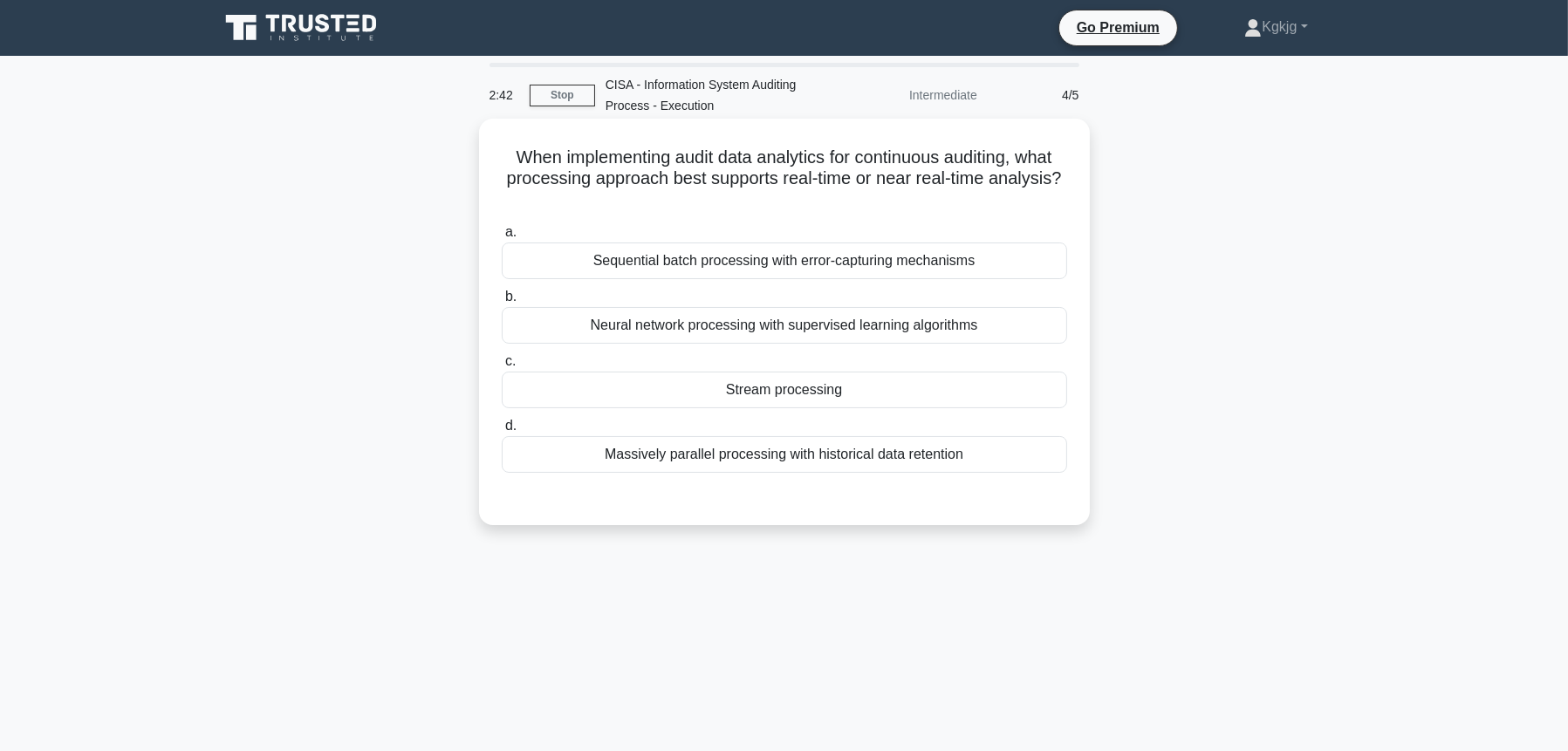
click at [844, 469] on div "Massively parallel processing with historical data retention" at bounding box center [784, 455] width 565 height 37
click at [502, 432] on input "d. Massively parallel processing with historical data retention" at bounding box center [502, 426] width 0 height 11
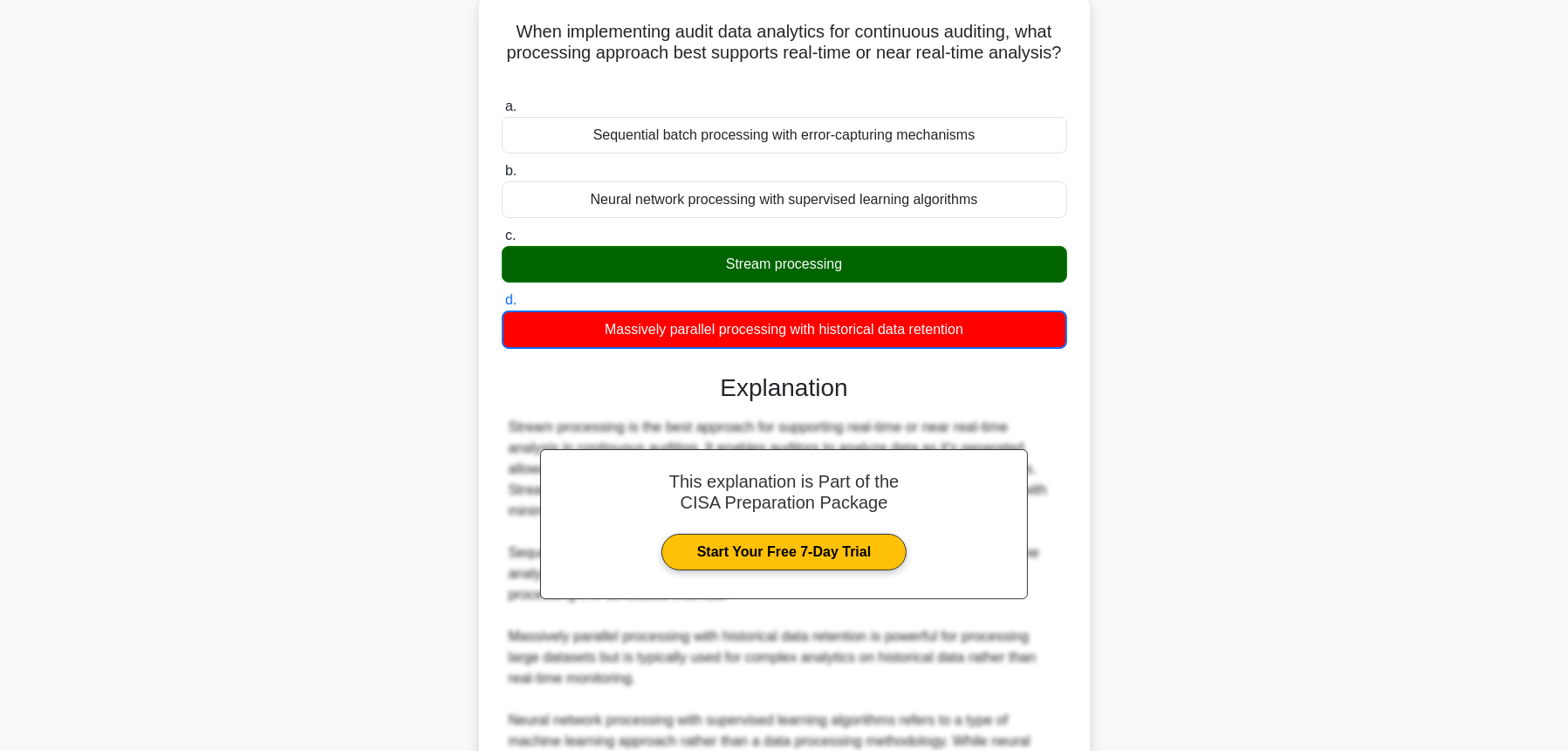
scroll to position [326, 0]
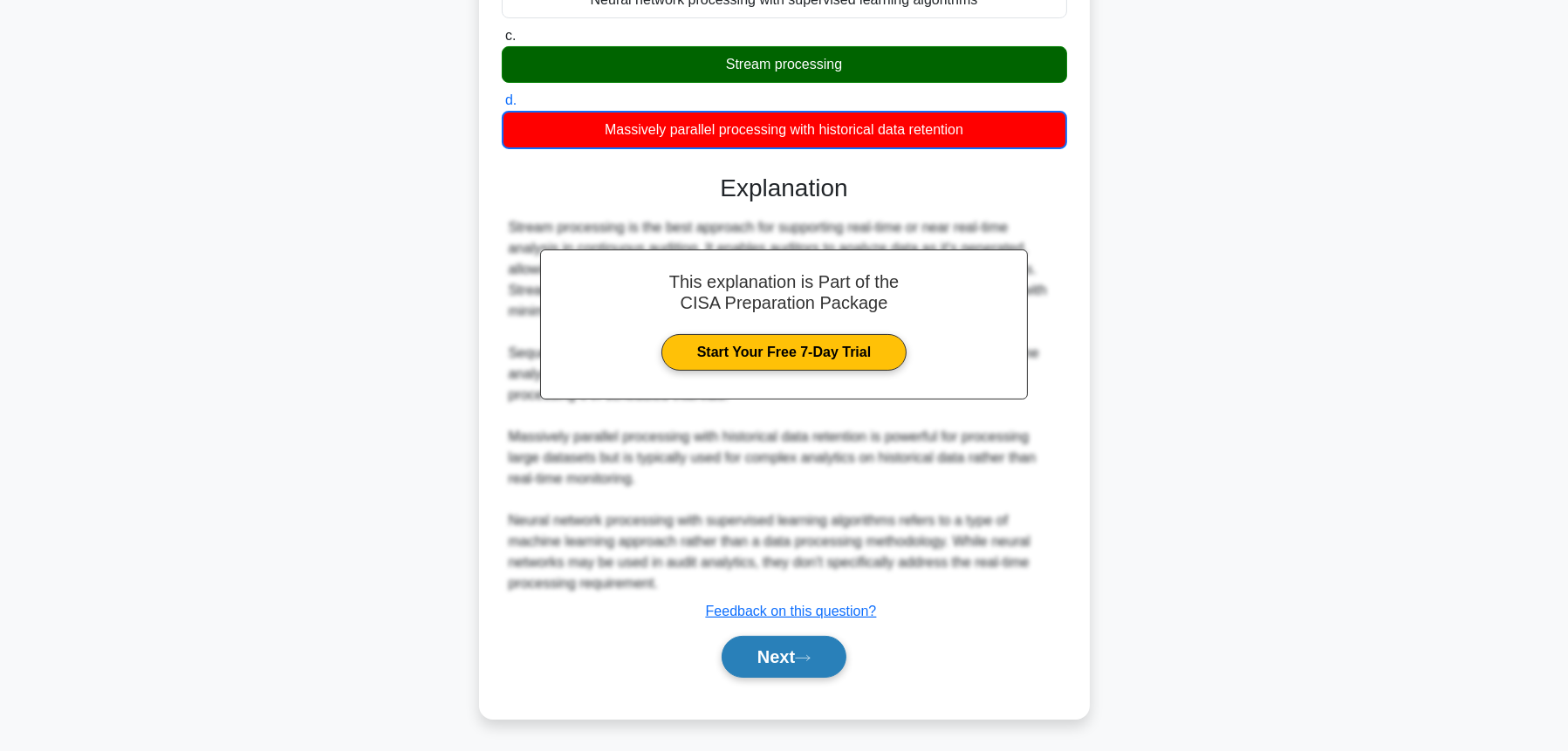
click at [793, 660] on button "Next" at bounding box center [784, 657] width 125 height 42
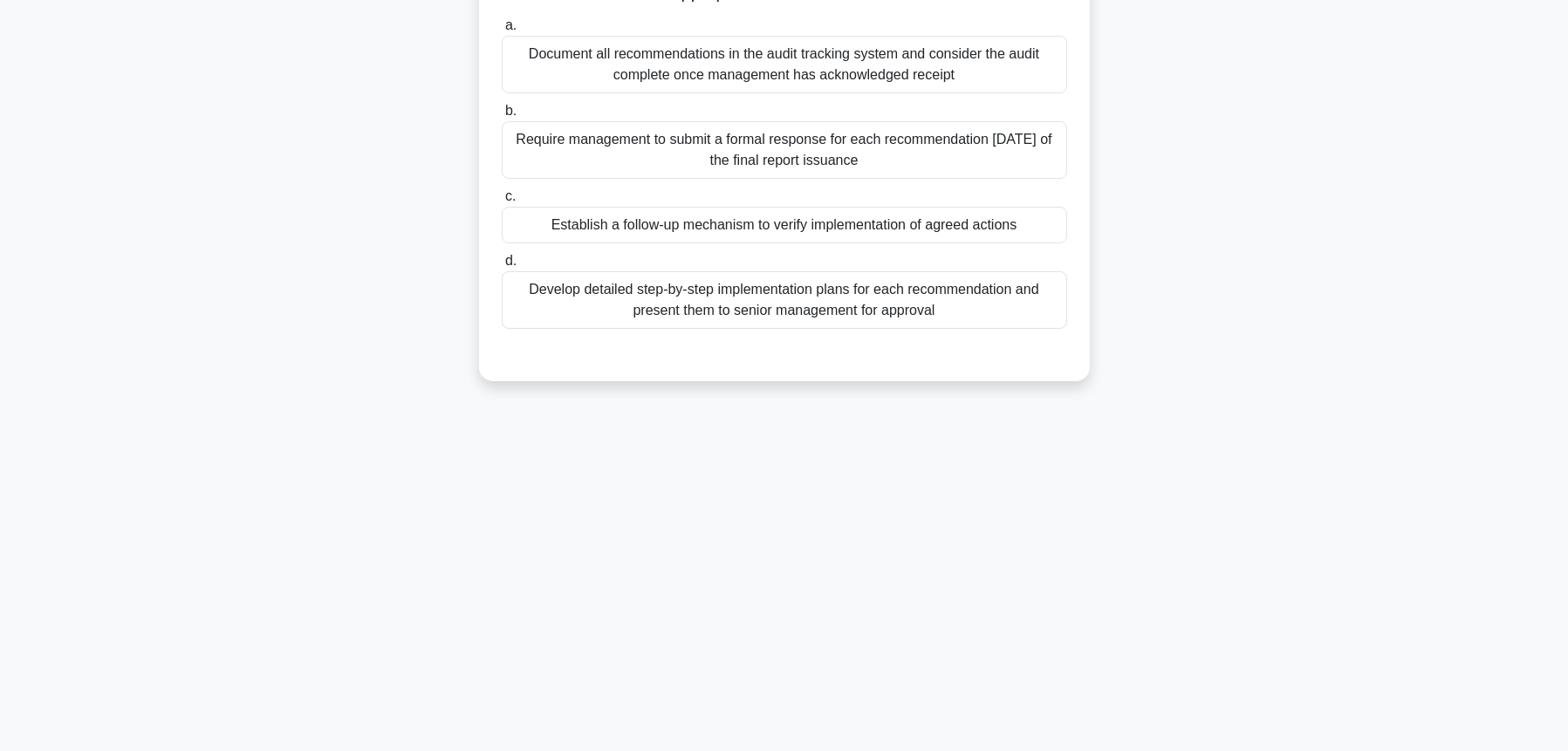
scroll to position [0, 0]
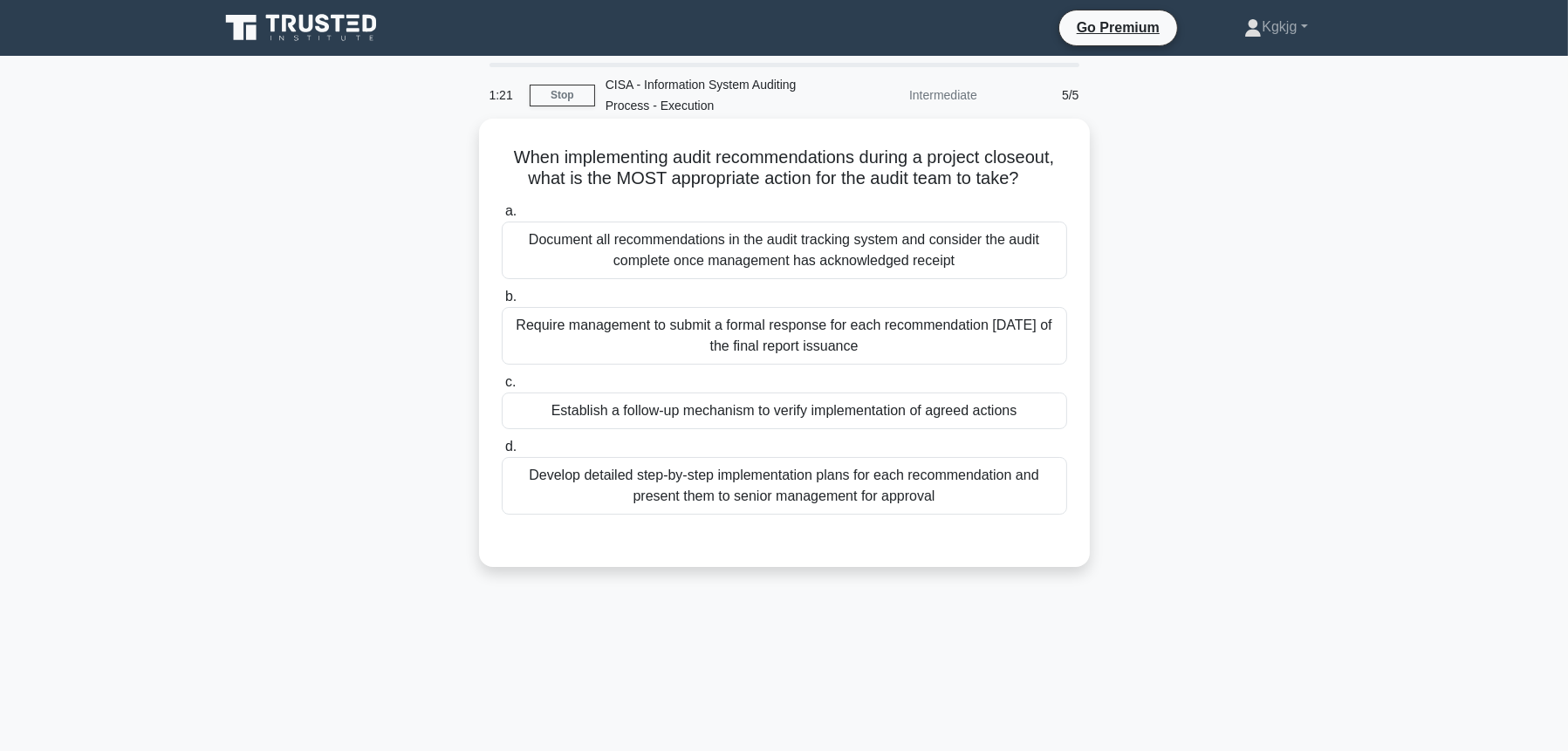
click at [886, 492] on div "Develop detailed step-by-step implementation plans for each recommendation and …" at bounding box center [784, 486] width 565 height 58
click at [502, 453] on input "d. Develop detailed step-by-step implementation plans for each recommendation a…" at bounding box center [502, 447] width 0 height 11
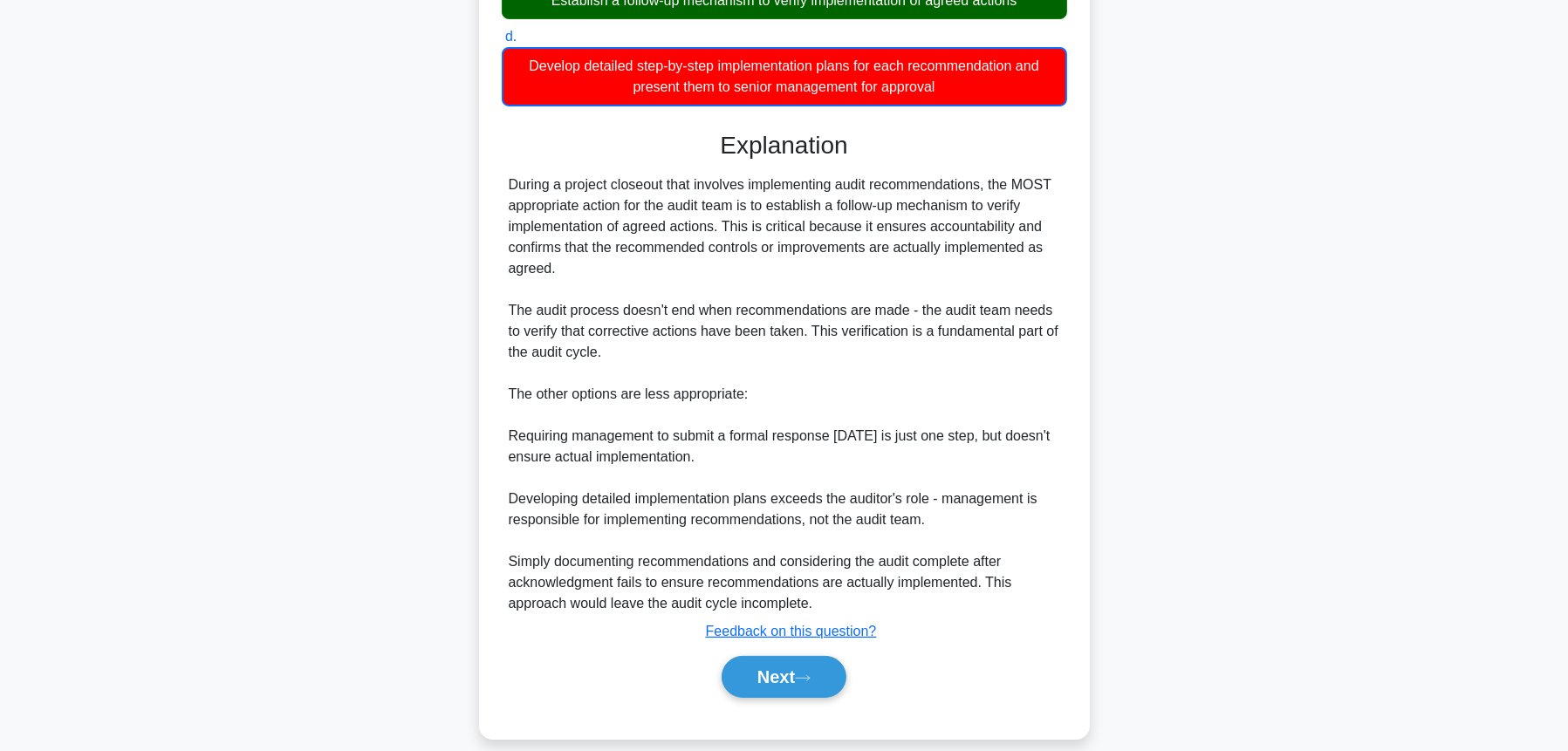
scroll to position [430, 0]
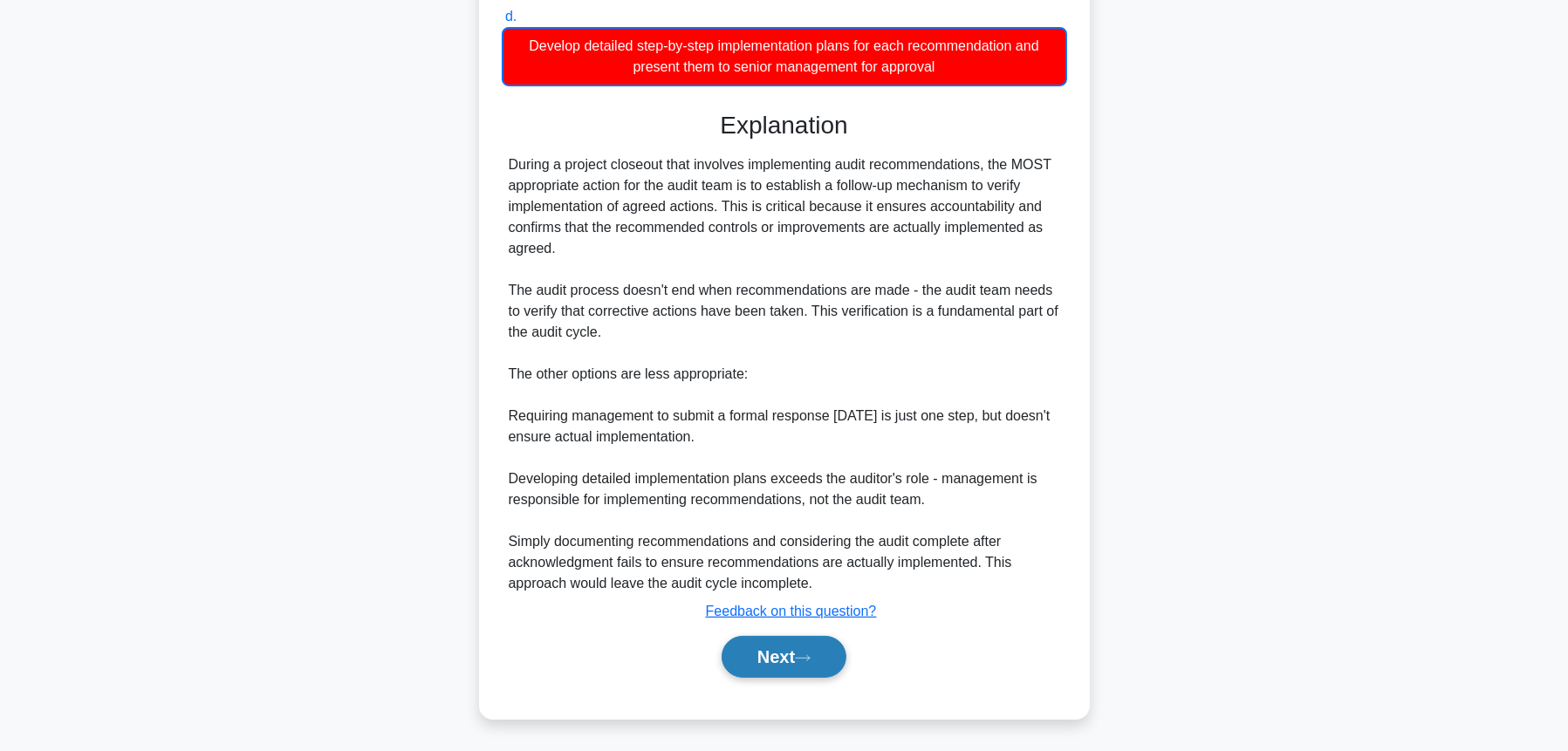
click at [826, 651] on button "Next" at bounding box center [784, 657] width 125 height 42
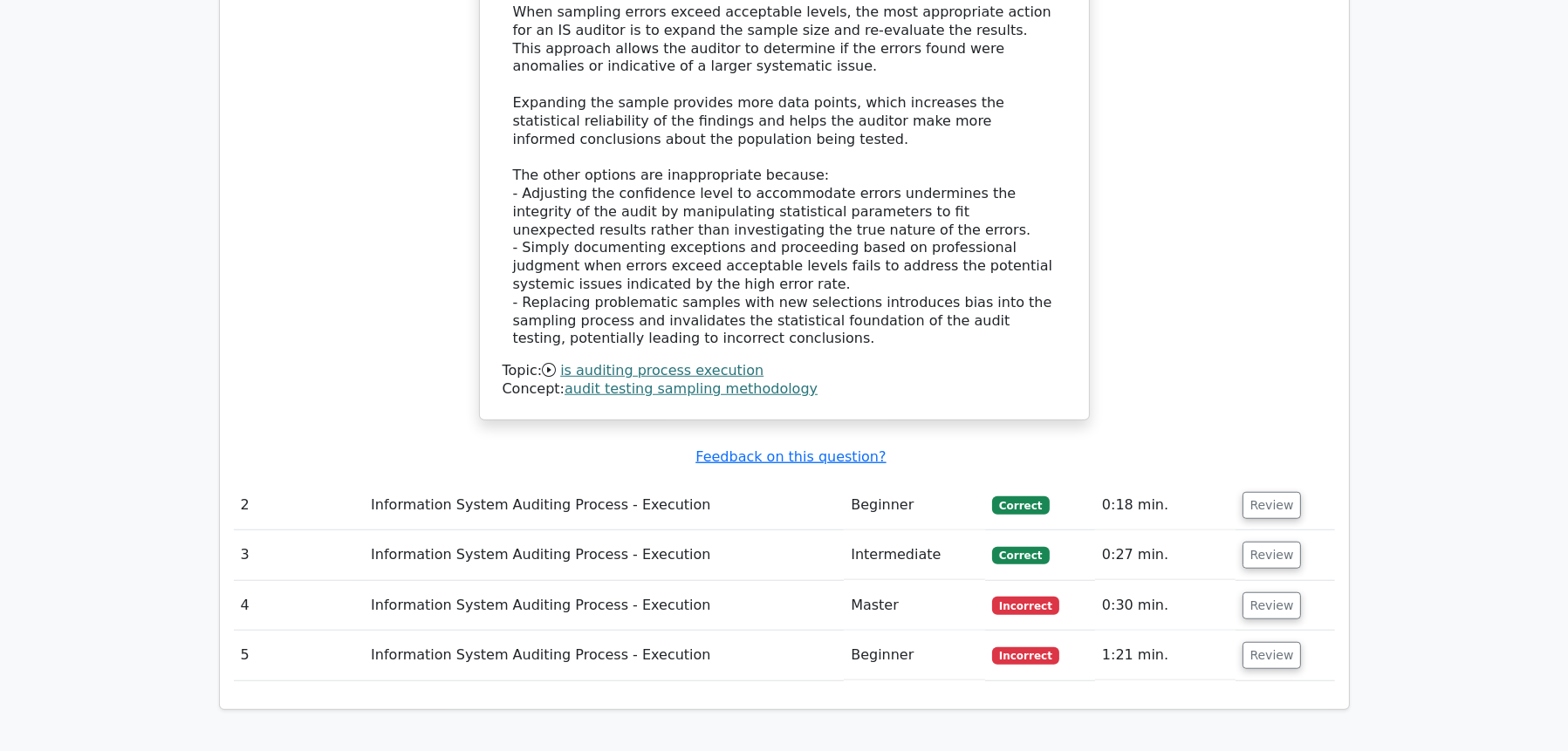
scroll to position [1880, 0]
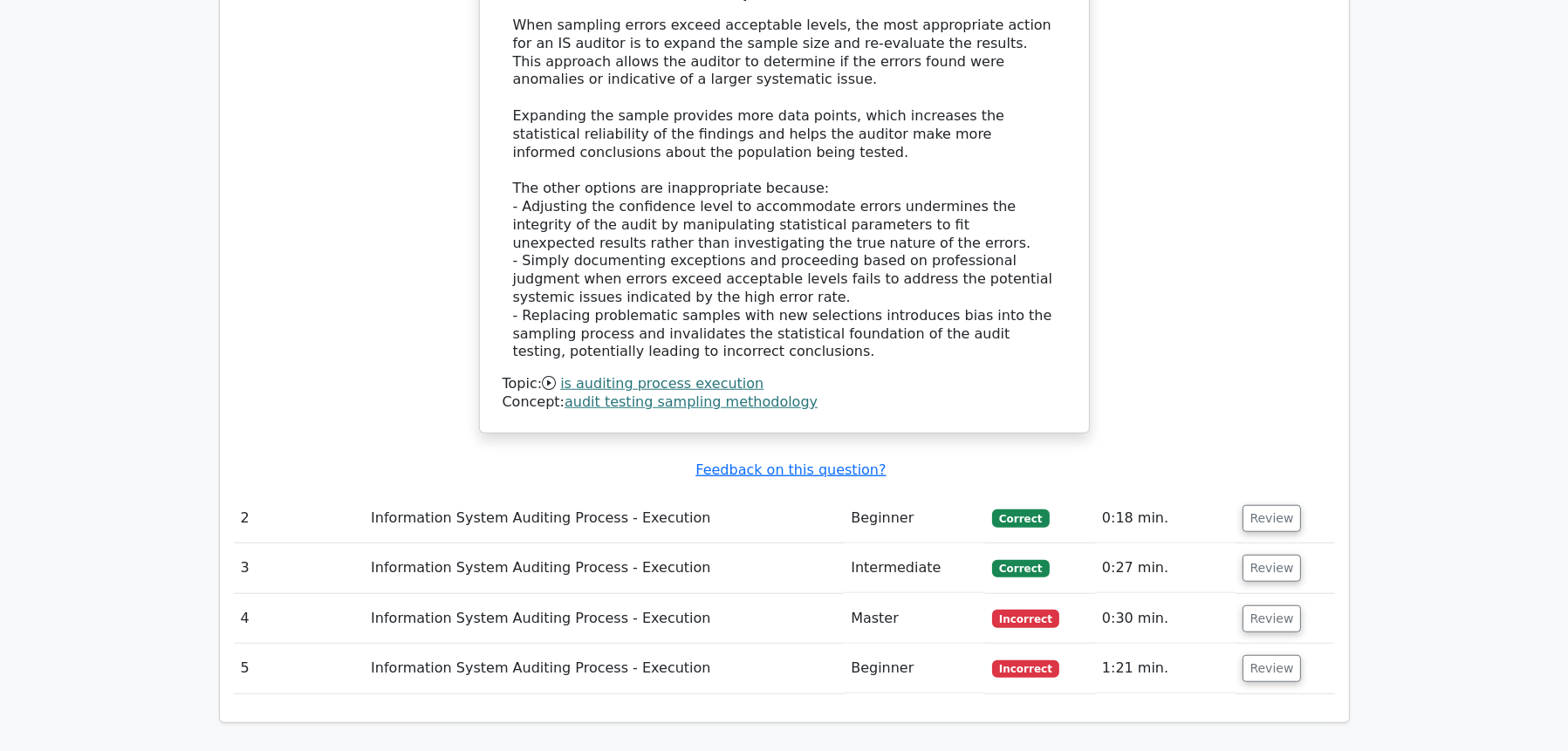
click at [830, 544] on td "Information System Auditing Process - Execution" at bounding box center [603, 568] width 480 height 50
drag, startPoint x: 721, startPoint y: 482, endPoint x: 928, endPoint y: 483, distance: 207.0
click at [722, 544] on td "Information System Auditing Process - Execution" at bounding box center [603, 568] width 480 height 50
click at [1274, 605] on button "Review" at bounding box center [1272, 618] width 60 height 27
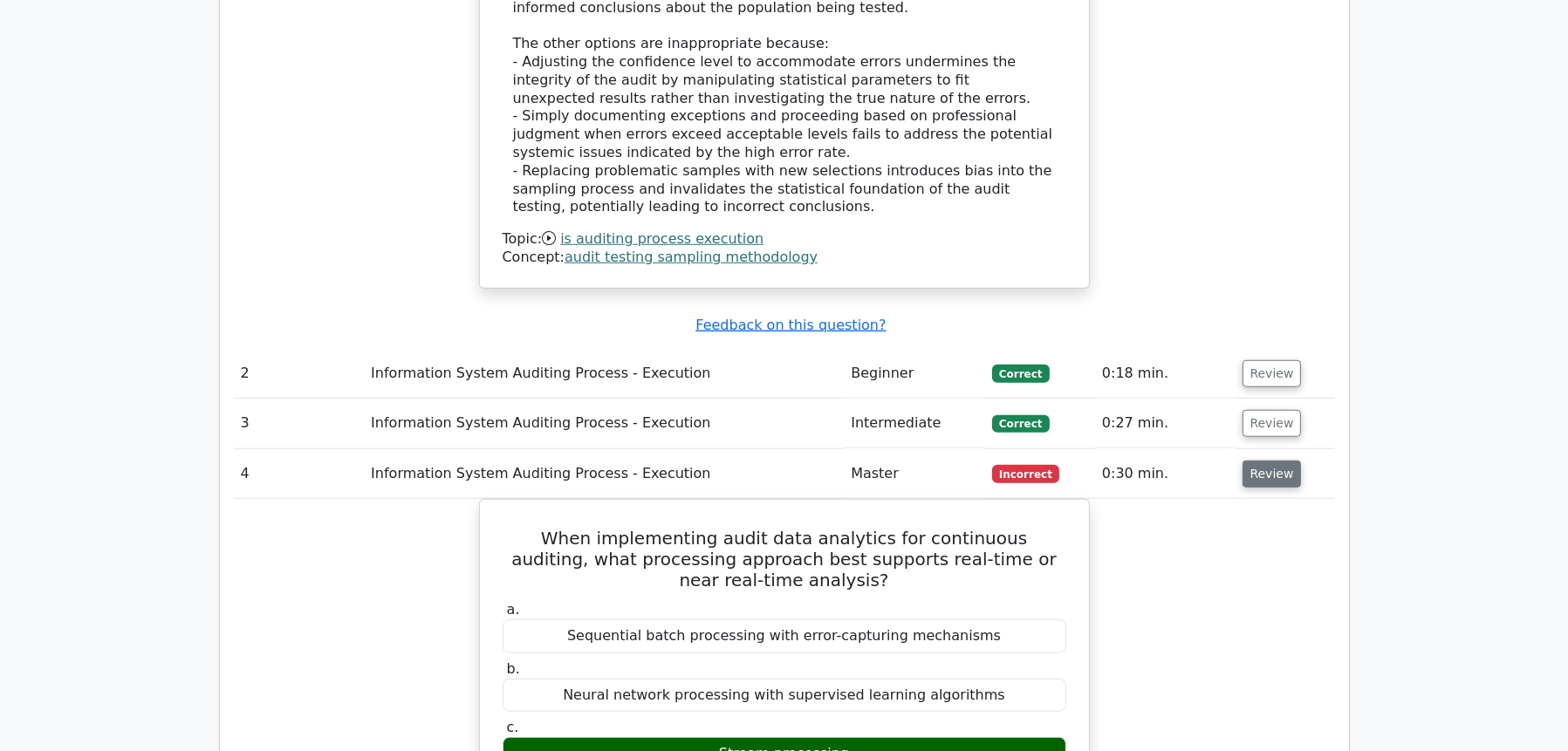
click at [1273, 460] on button "Review" at bounding box center [1272, 474] width 60 height 27
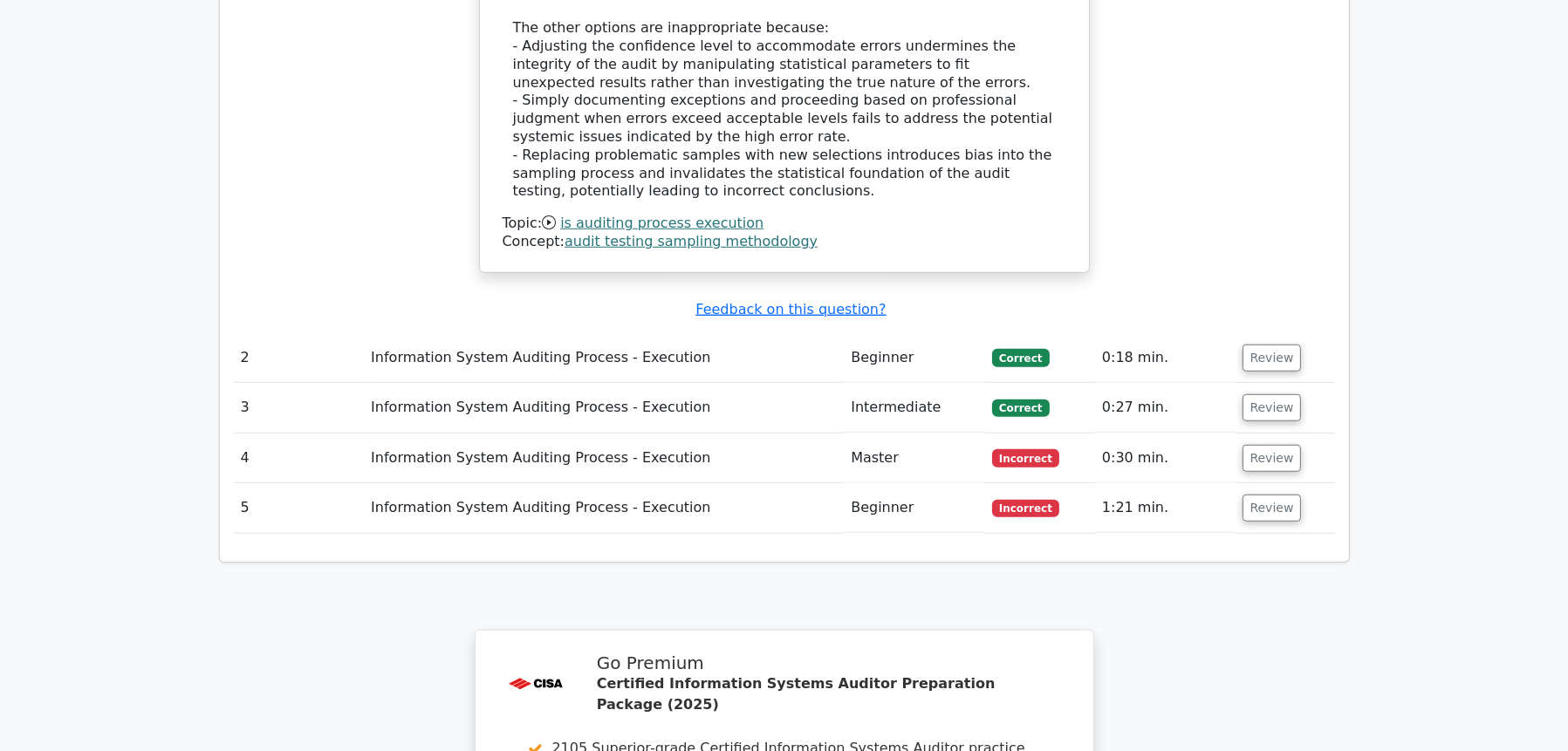
scroll to position [2025, 0]
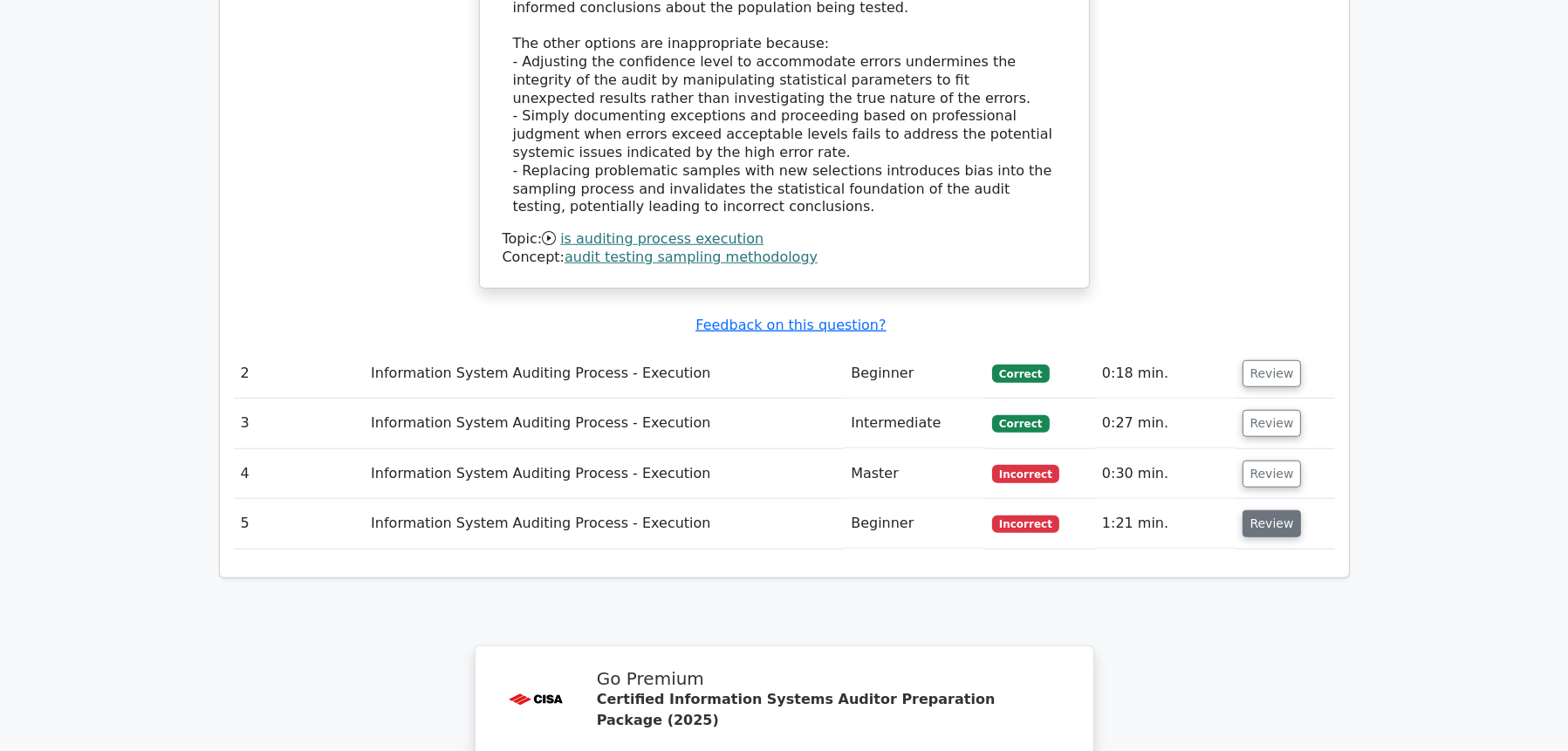
click at [1265, 510] on button "Review" at bounding box center [1272, 524] width 60 height 27
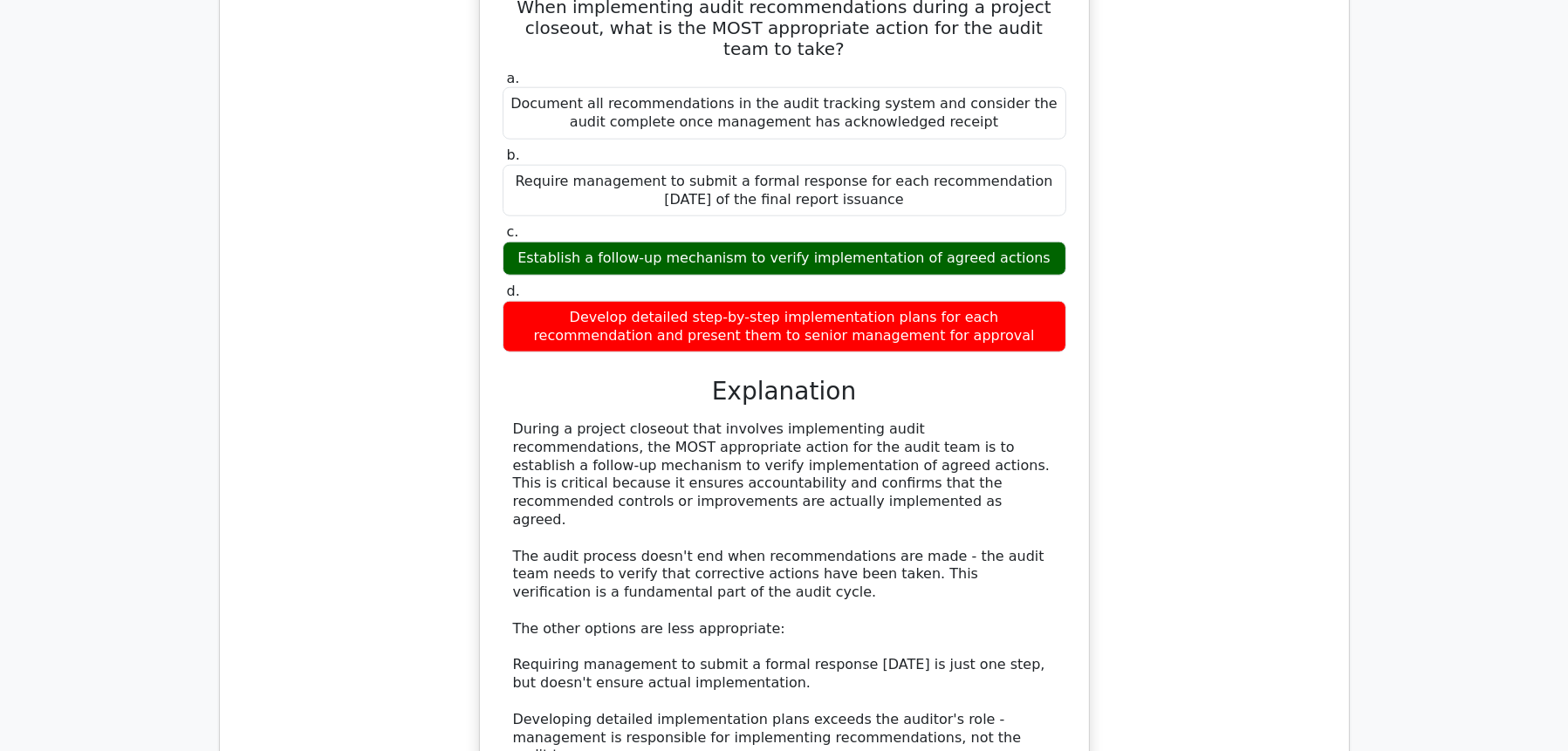
scroll to position [2753, 0]
